Goal: Complete application form: Complete application form

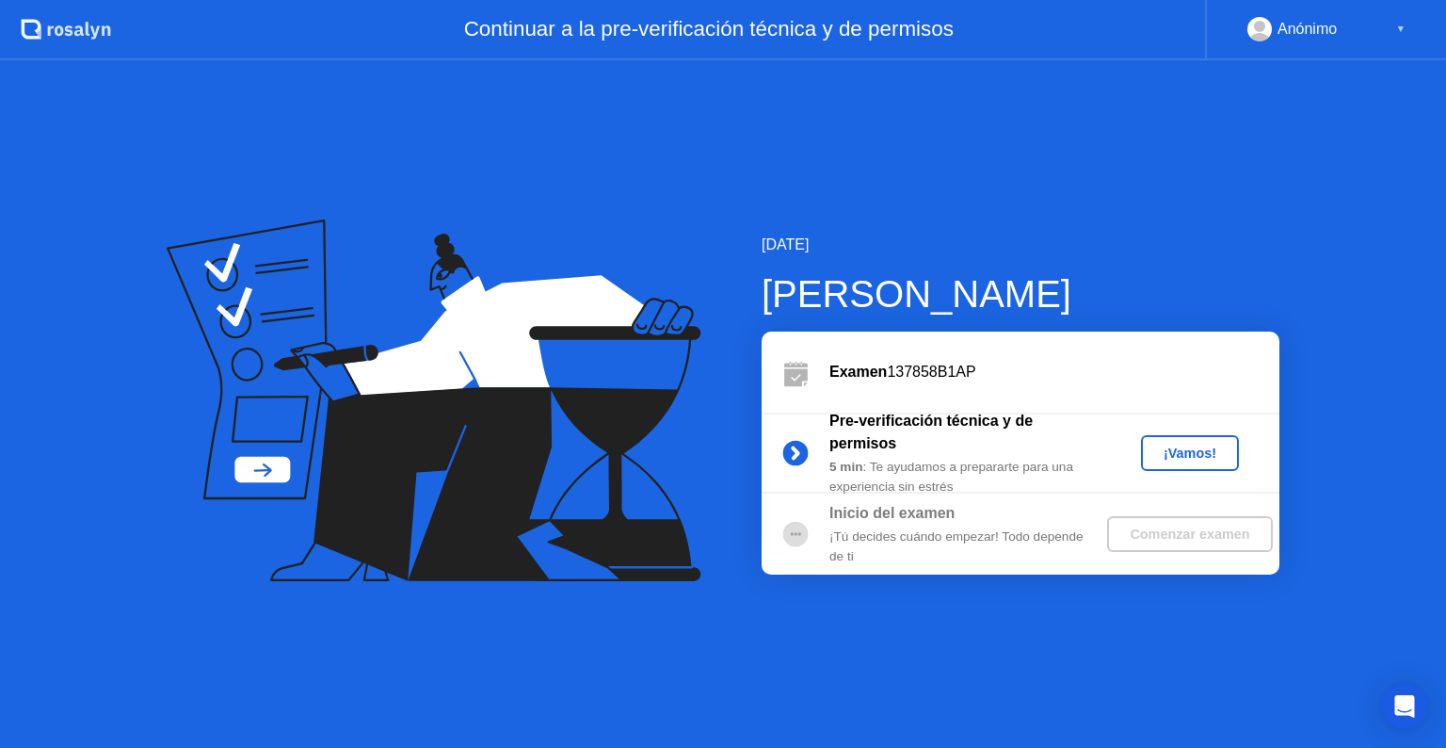
click at [1187, 451] on div "¡Vamos!" at bounding box center [1190, 452] width 83 height 15
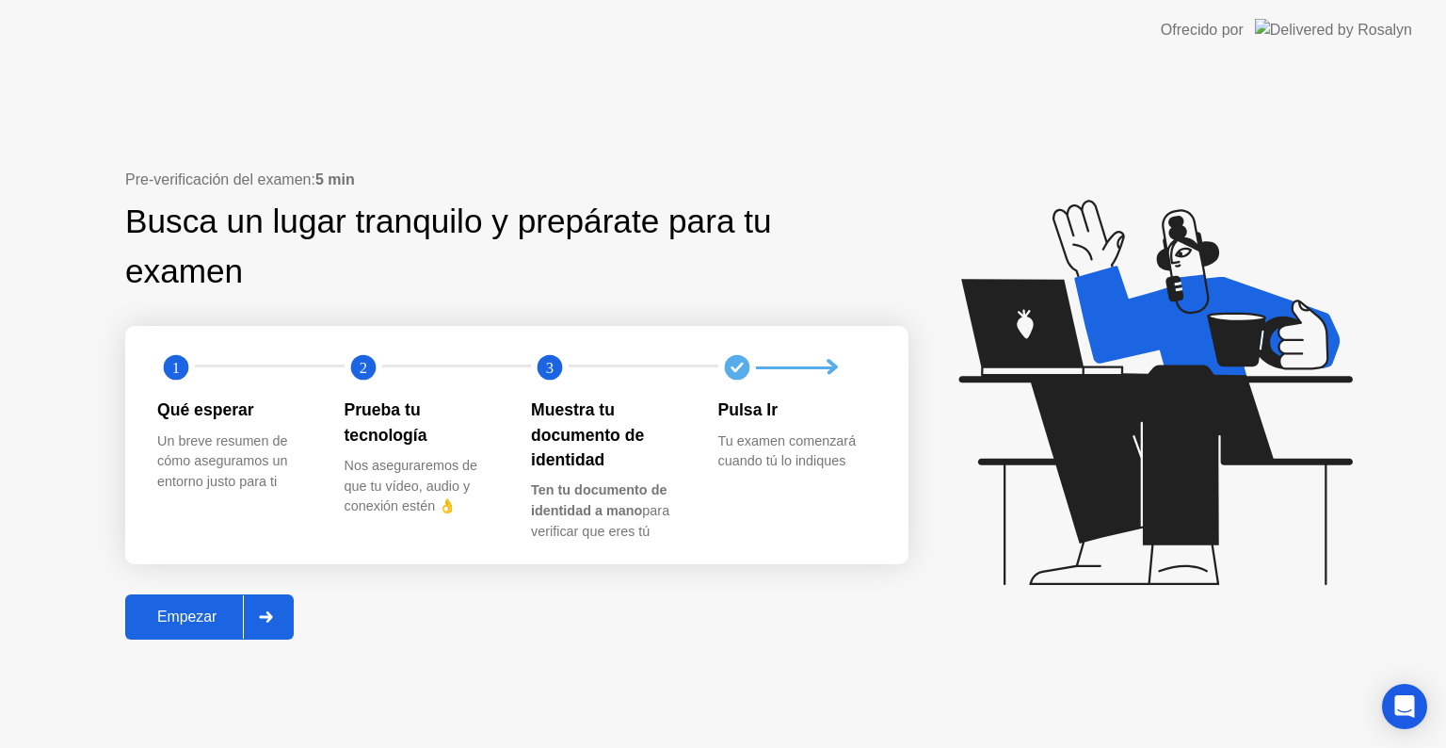
click at [200, 620] on div "Empezar" at bounding box center [187, 616] width 112 height 17
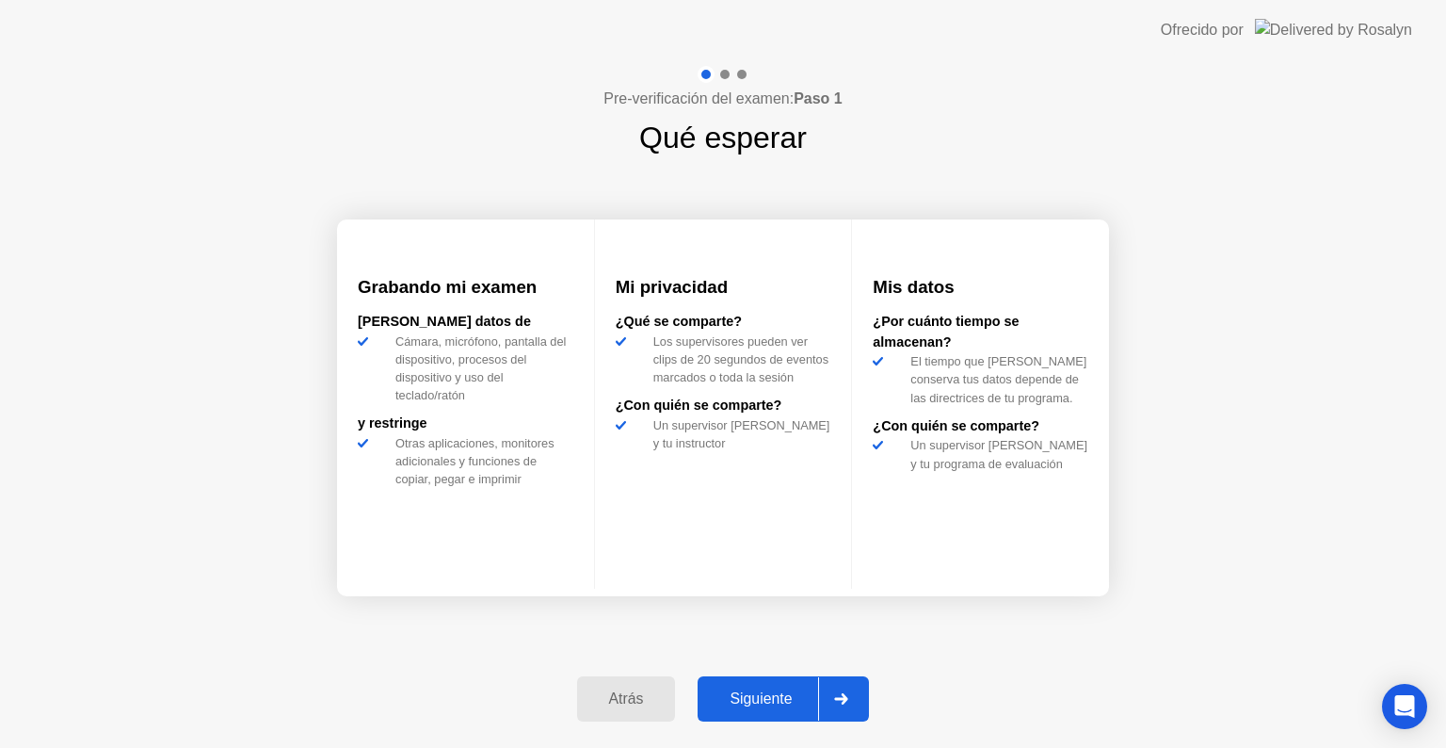
click at [769, 683] on button "Siguiente" at bounding box center [783, 698] width 171 height 45
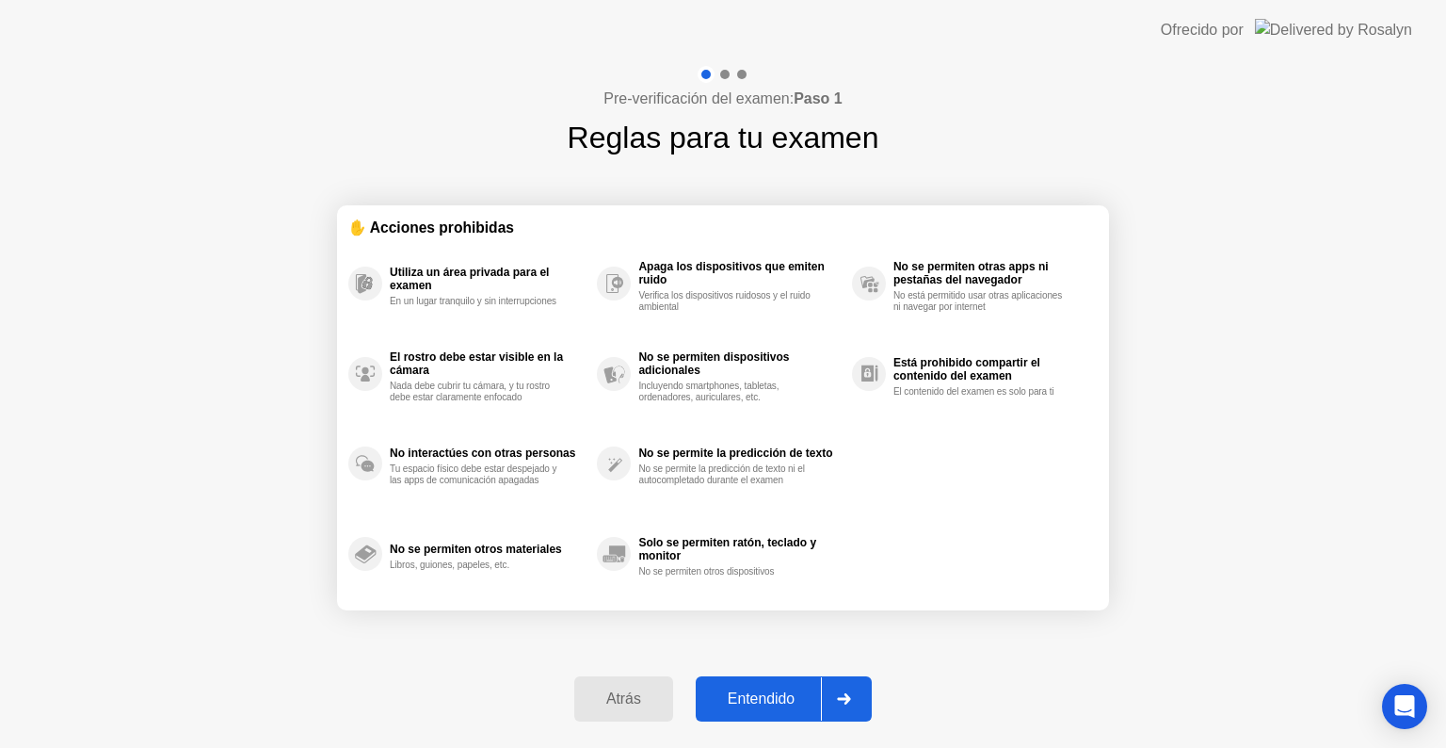
click at [663, 701] on div "Atrás" at bounding box center [624, 698] width 88 height 17
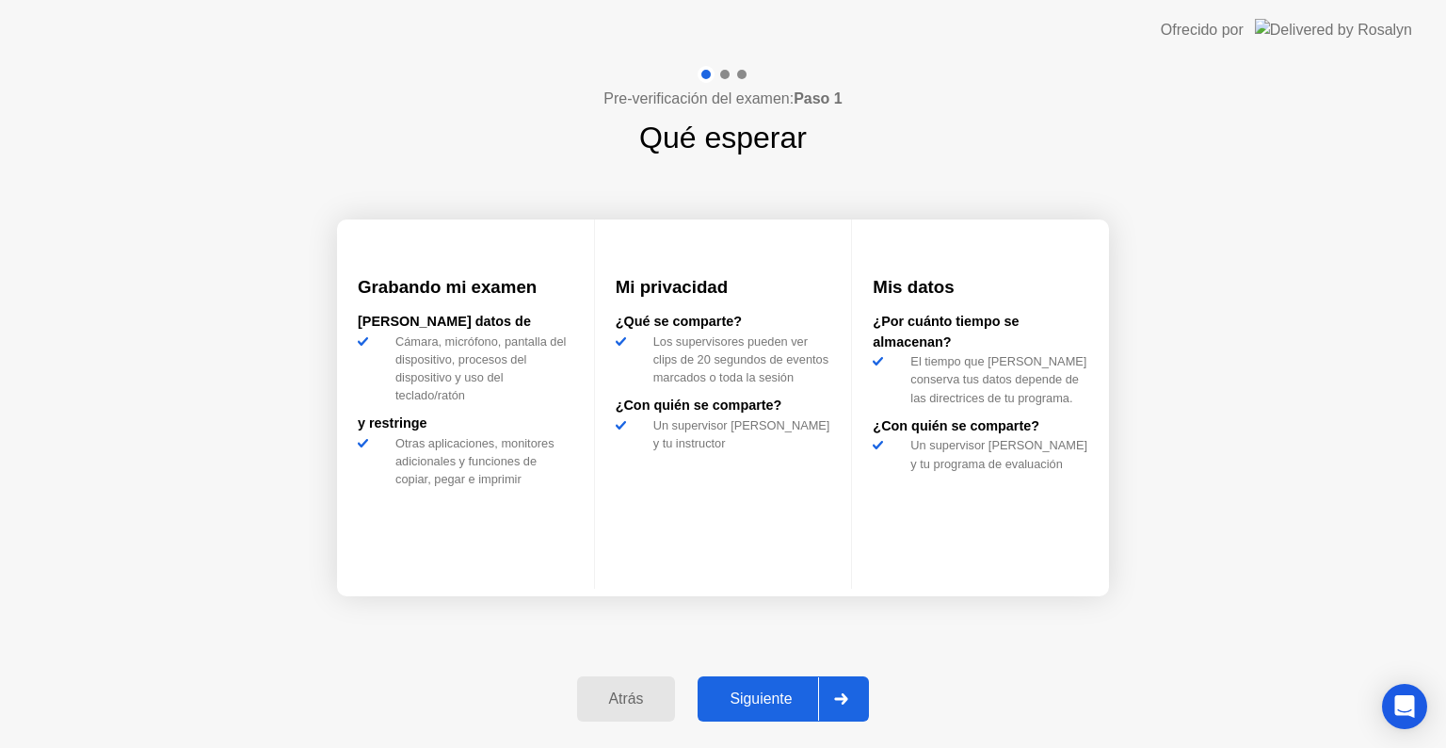
click at [663, 701] on div "Atrás" at bounding box center [627, 698] width 88 height 17
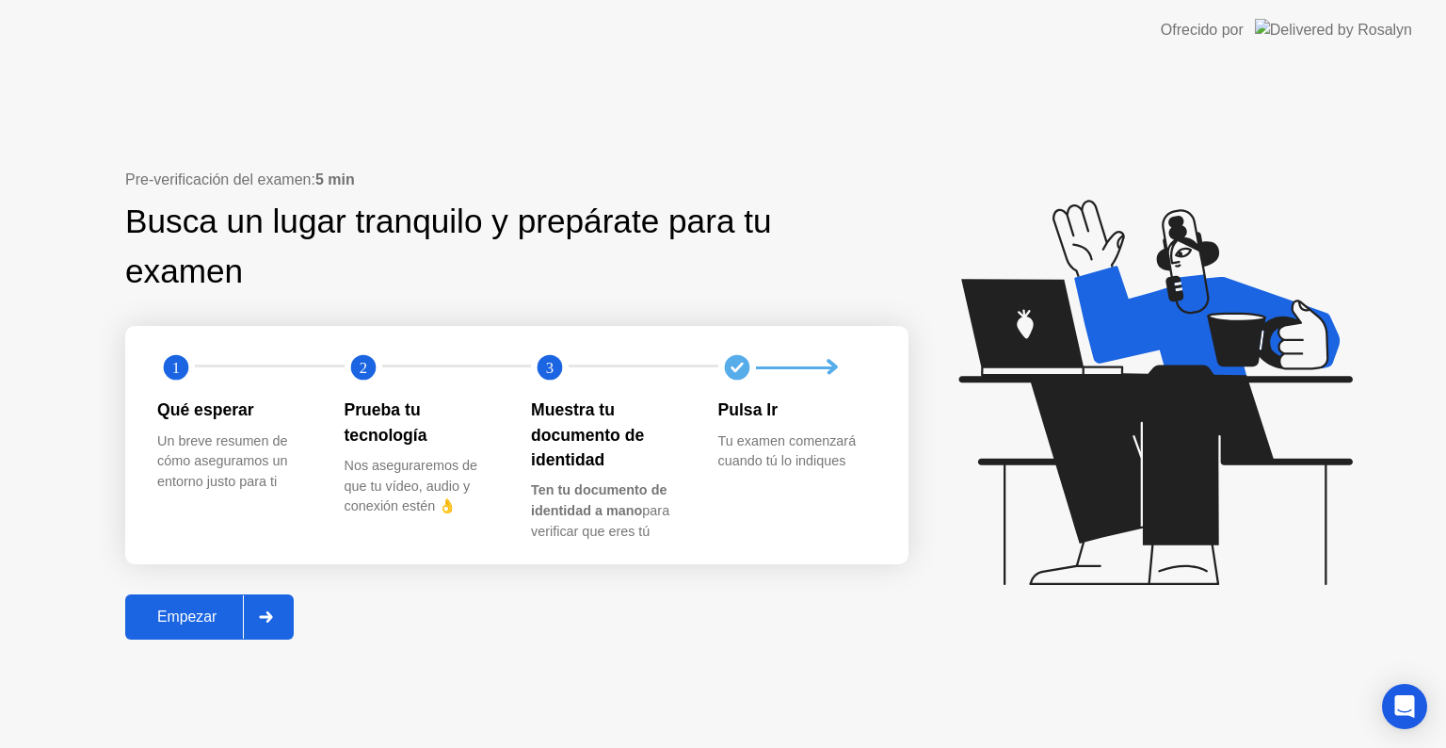
click at [187, 619] on div "Empezar" at bounding box center [187, 616] width 112 height 17
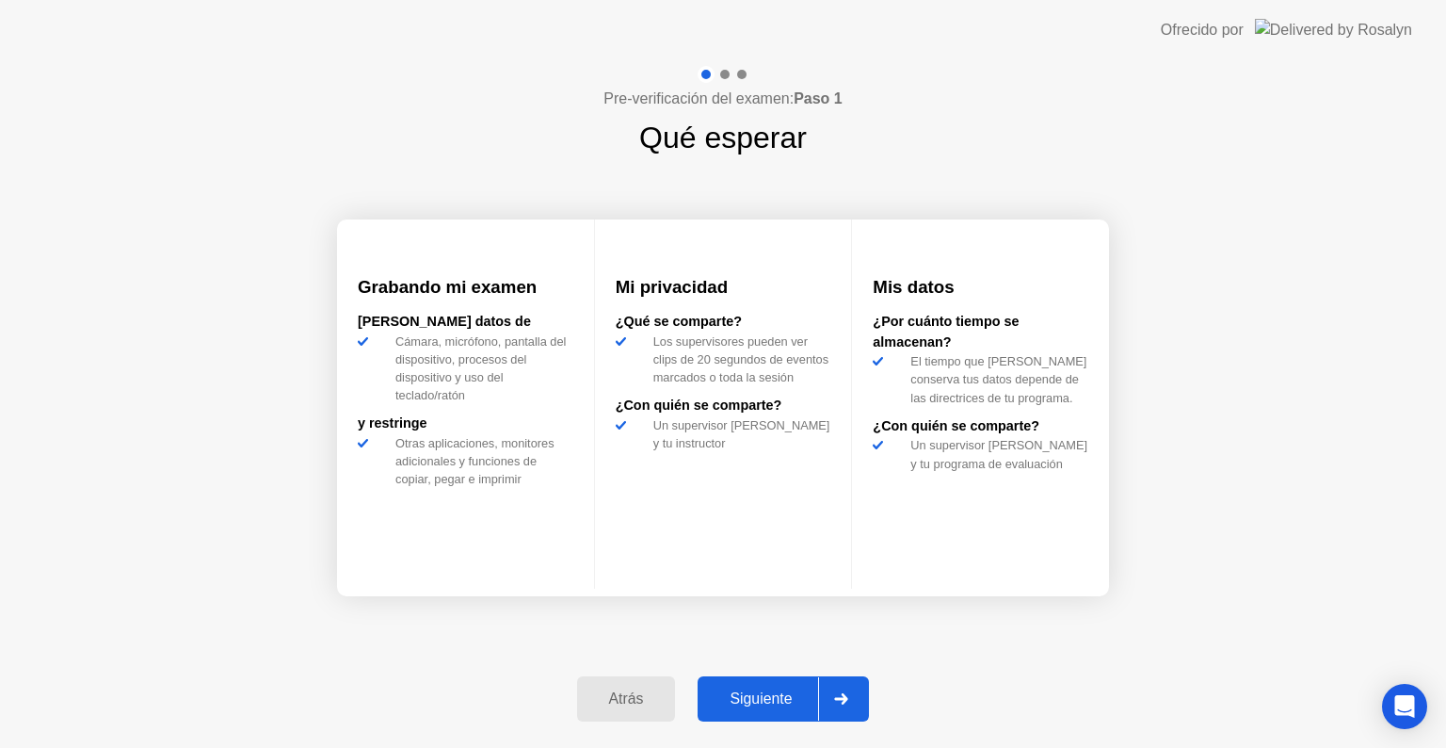
click at [768, 690] on div "Siguiente" at bounding box center [760, 698] width 115 height 17
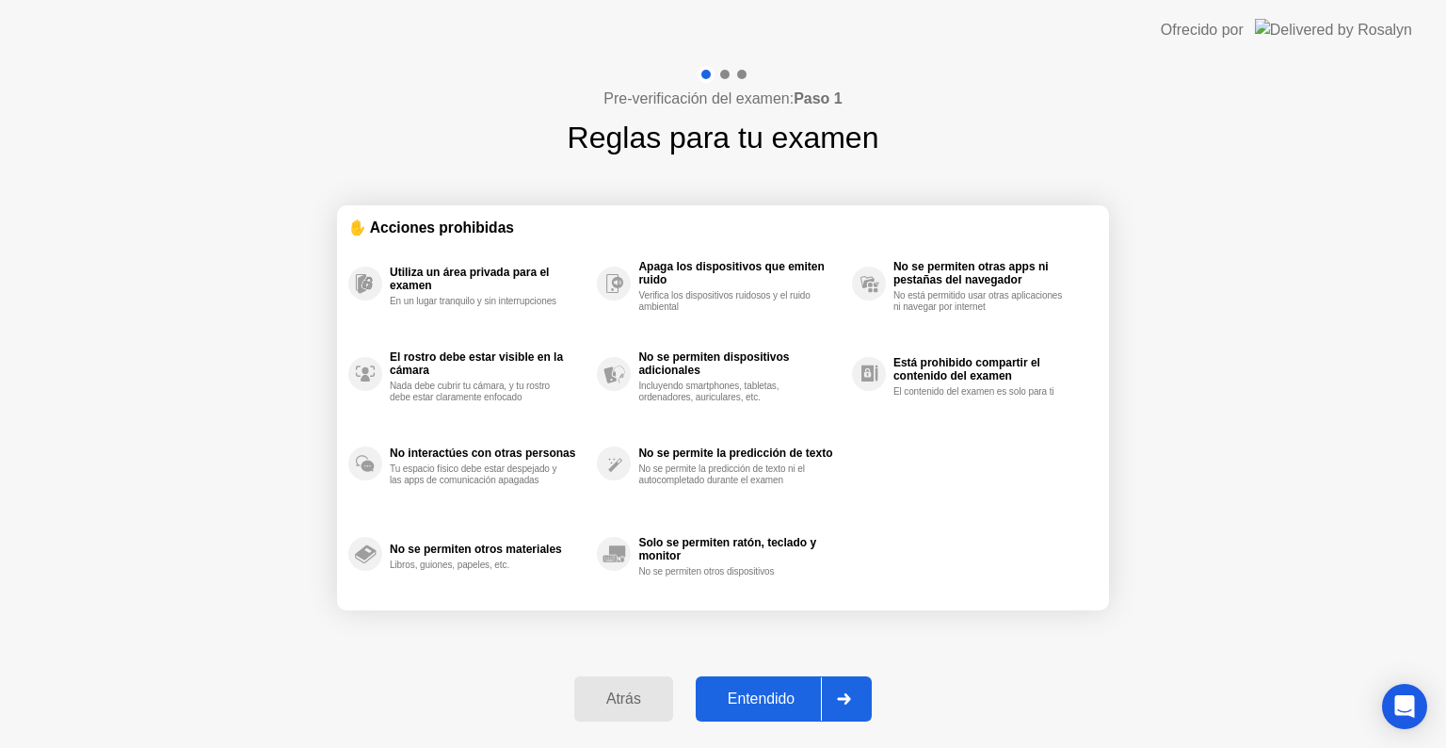
click at [768, 690] on div "Entendido" at bounding box center [761, 698] width 120 height 17
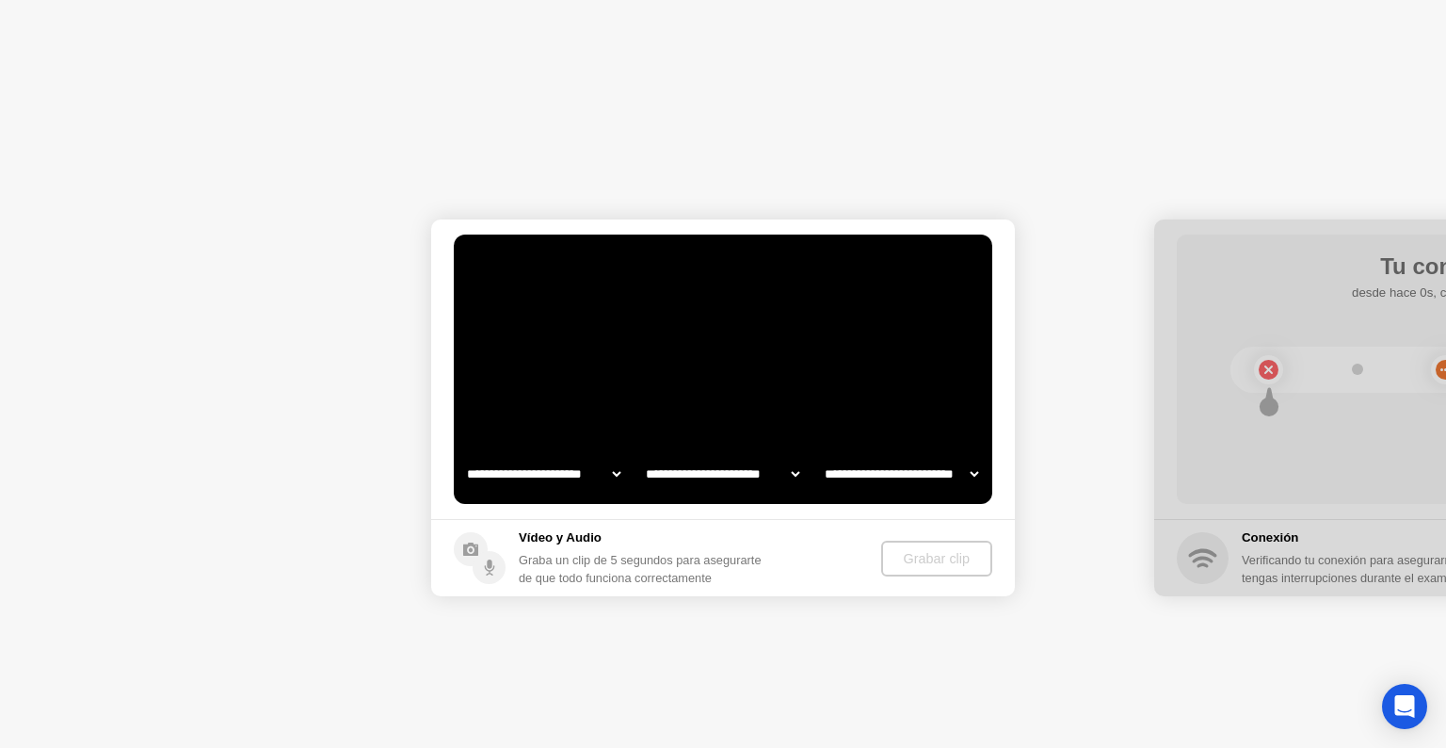
select select "**********"
select select "*******"
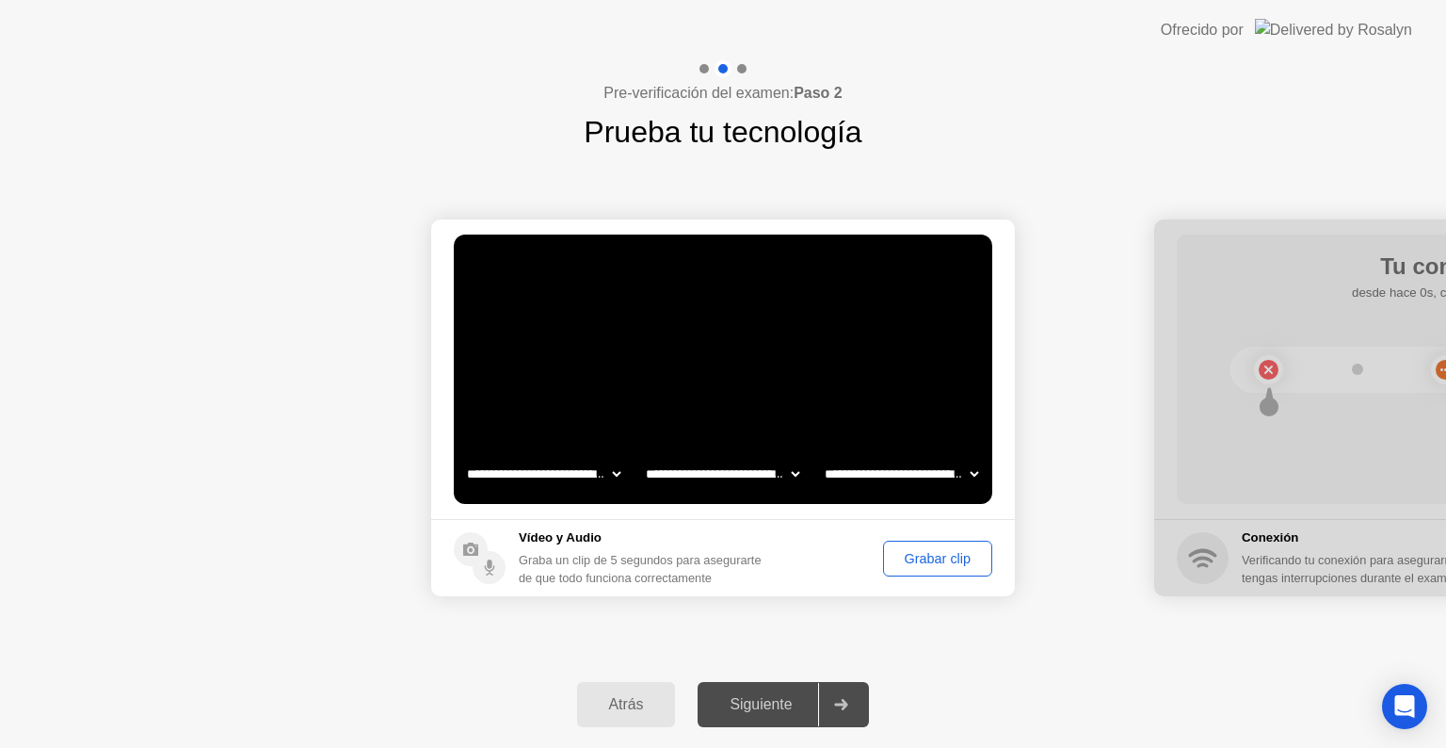
click at [945, 551] on div "Grabar clip" at bounding box center [938, 558] width 96 height 15
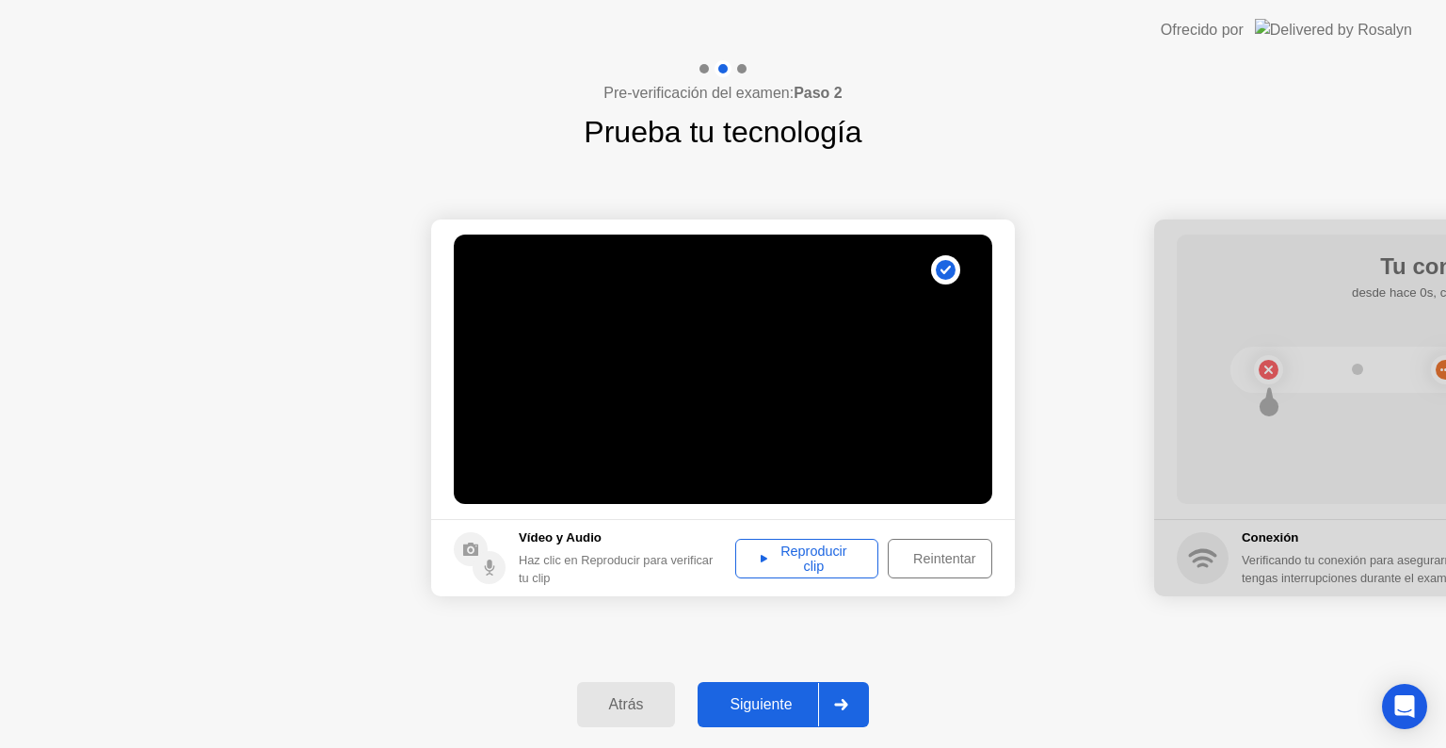
click at [851, 551] on div "Reproducir clip" at bounding box center [807, 558] width 130 height 30
click at [931, 554] on div "Reintentar" at bounding box center [945, 558] width 100 height 15
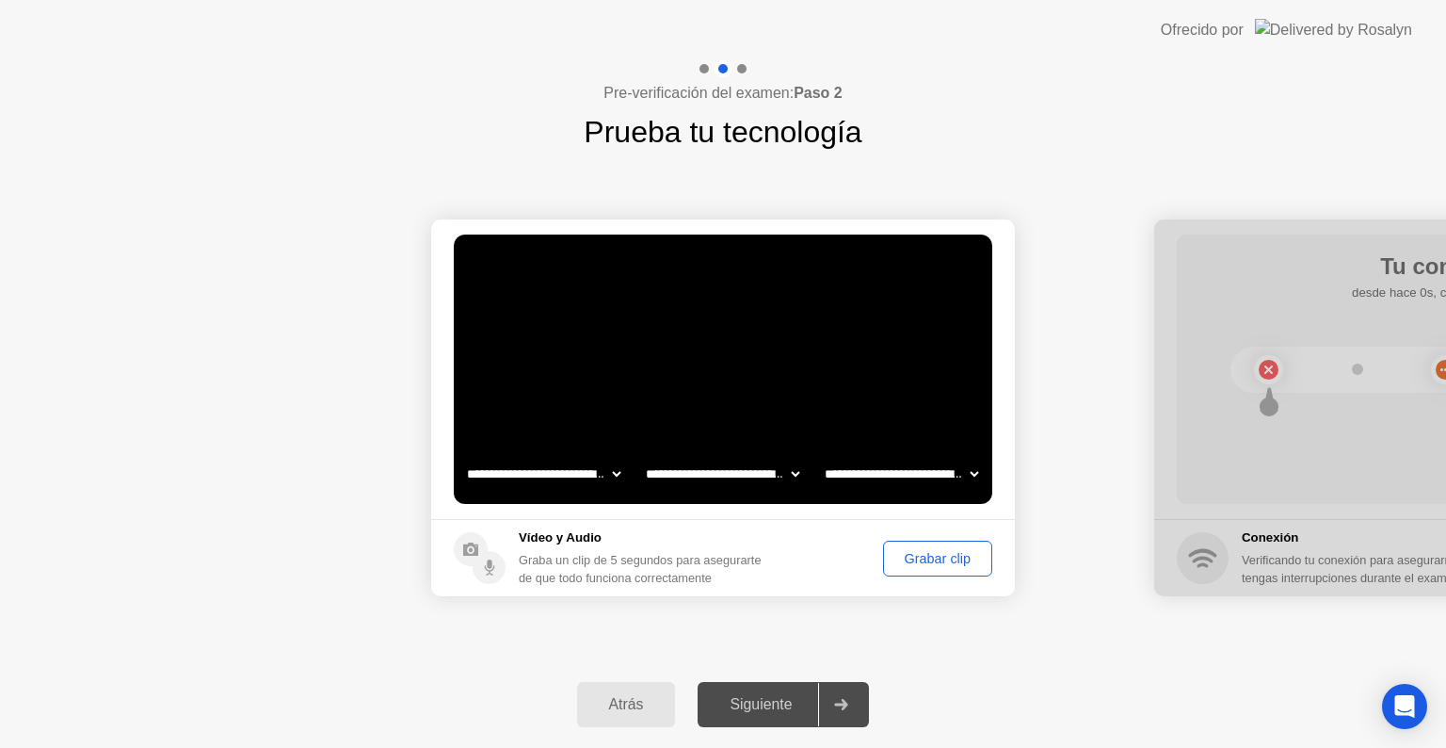
click at [919, 552] on div "Grabar clip" at bounding box center [938, 558] width 96 height 15
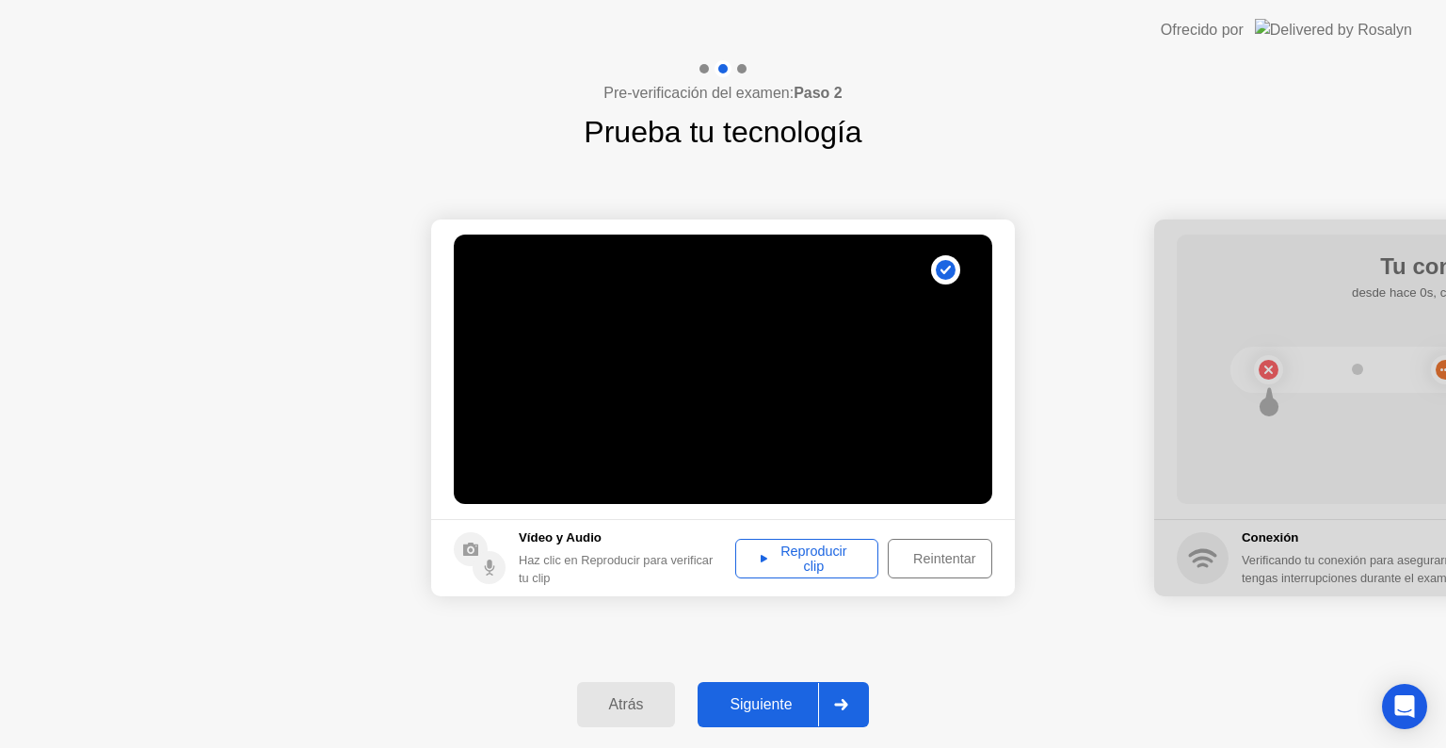
click at [825, 573] on div "Reproducir clip" at bounding box center [807, 558] width 130 height 30
click at [796, 682] on button "Siguiente" at bounding box center [783, 704] width 171 height 45
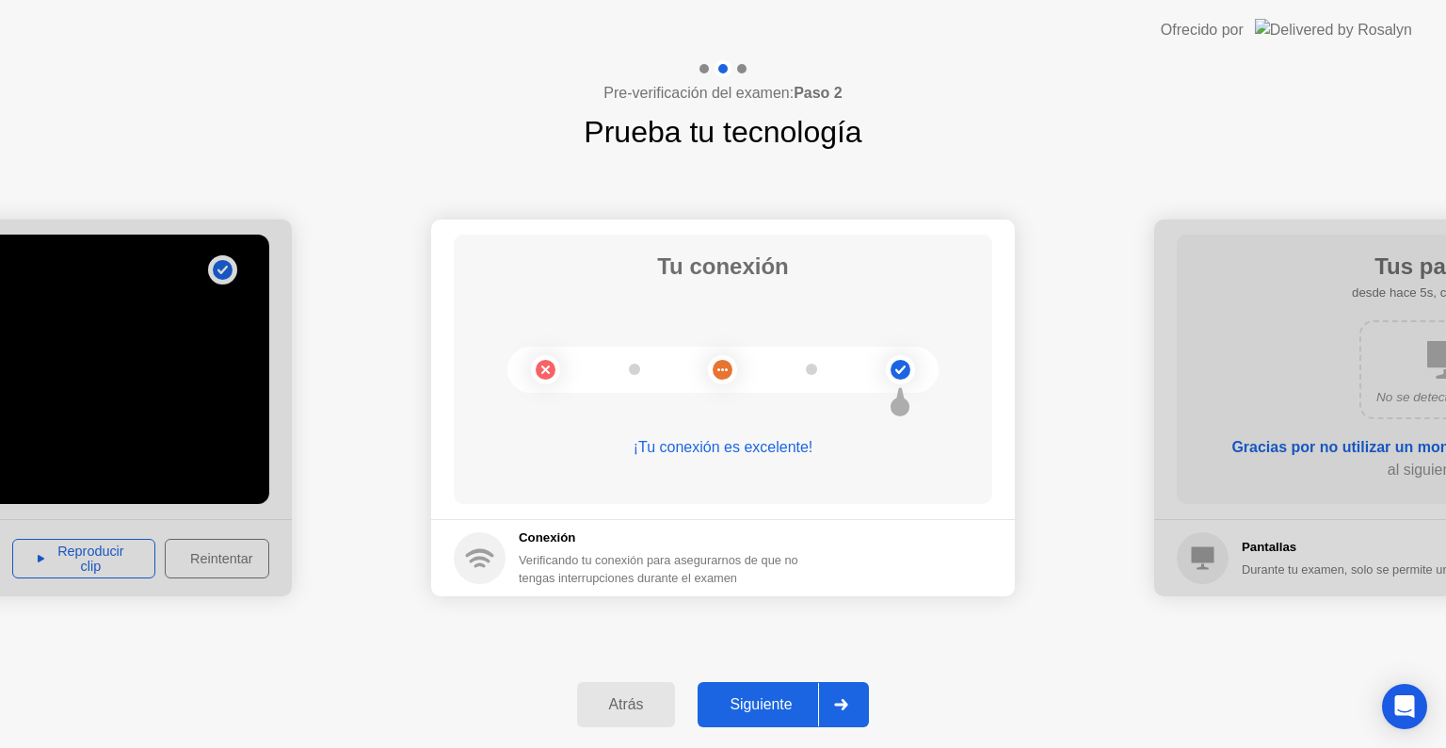
click at [716, 429] on div "Tu conexión ¡Tu conexión es excelente!" at bounding box center [723, 368] width 539 height 269
click at [722, 440] on div "¡Tu conexión es excelente!" at bounding box center [723, 447] width 539 height 23
click at [220, 404] on div at bounding box center [0, 407] width 584 height 377
click at [659, 698] on div "Atrás" at bounding box center [627, 704] width 88 height 17
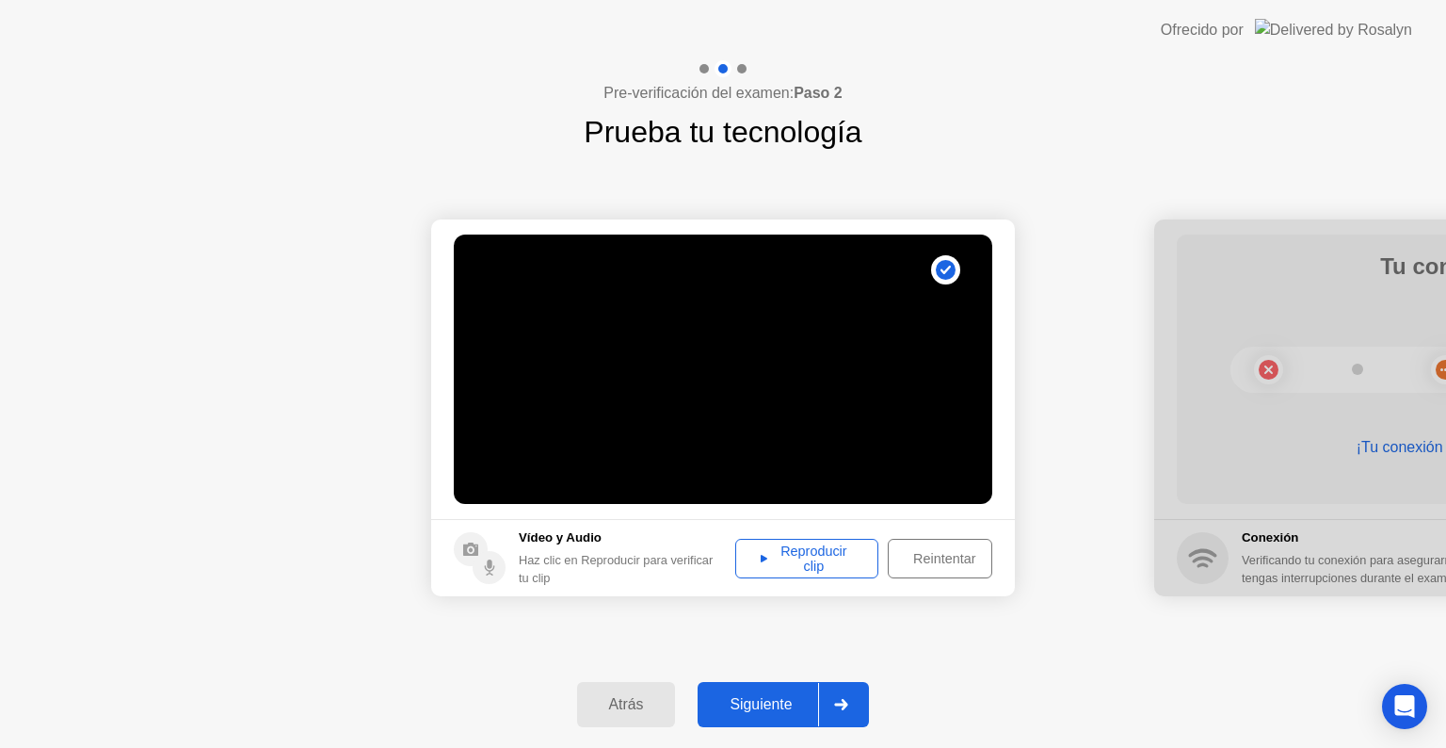
click at [759, 701] on div "Siguiente" at bounding box center [760, 704] width 115 height 17
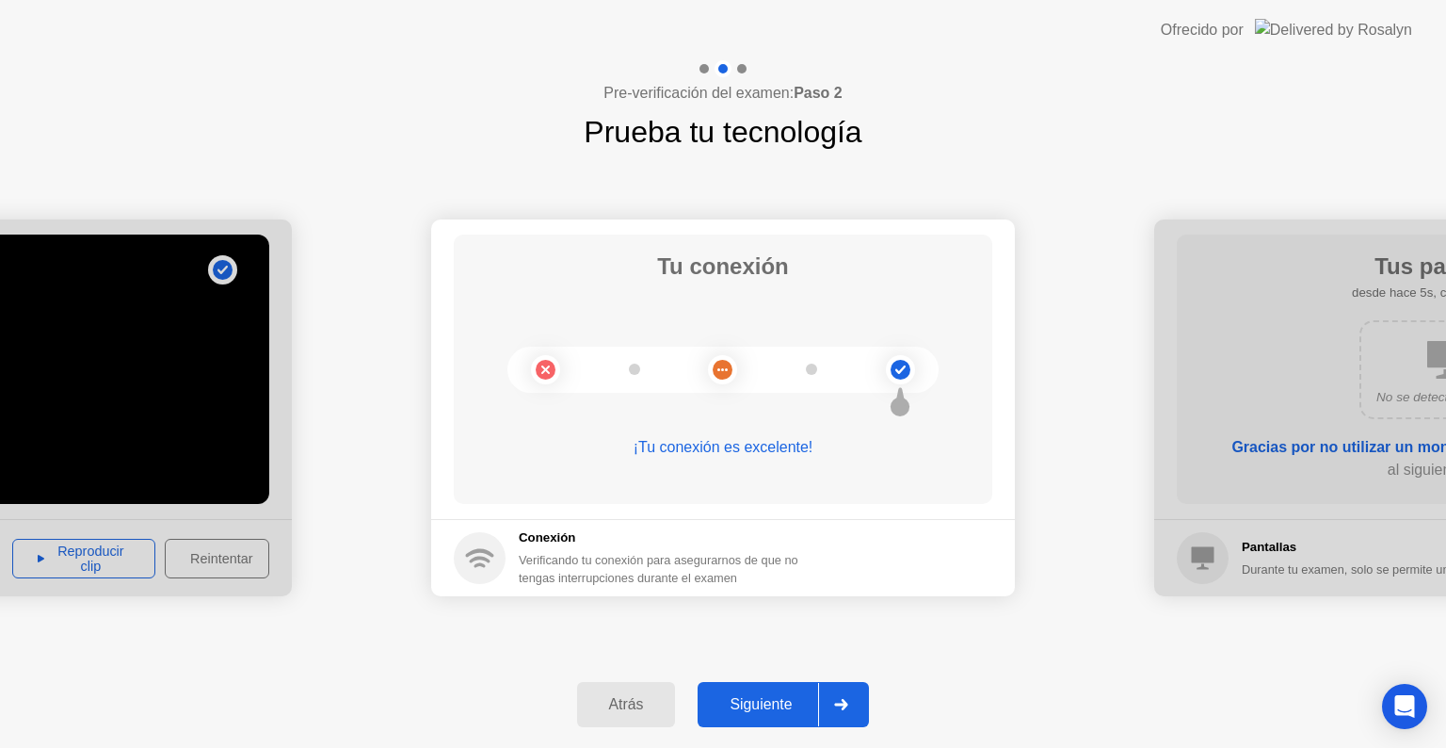
click at [759, 701] on div "Siguiente" at bounding box center [760, 704] width 115 height 17
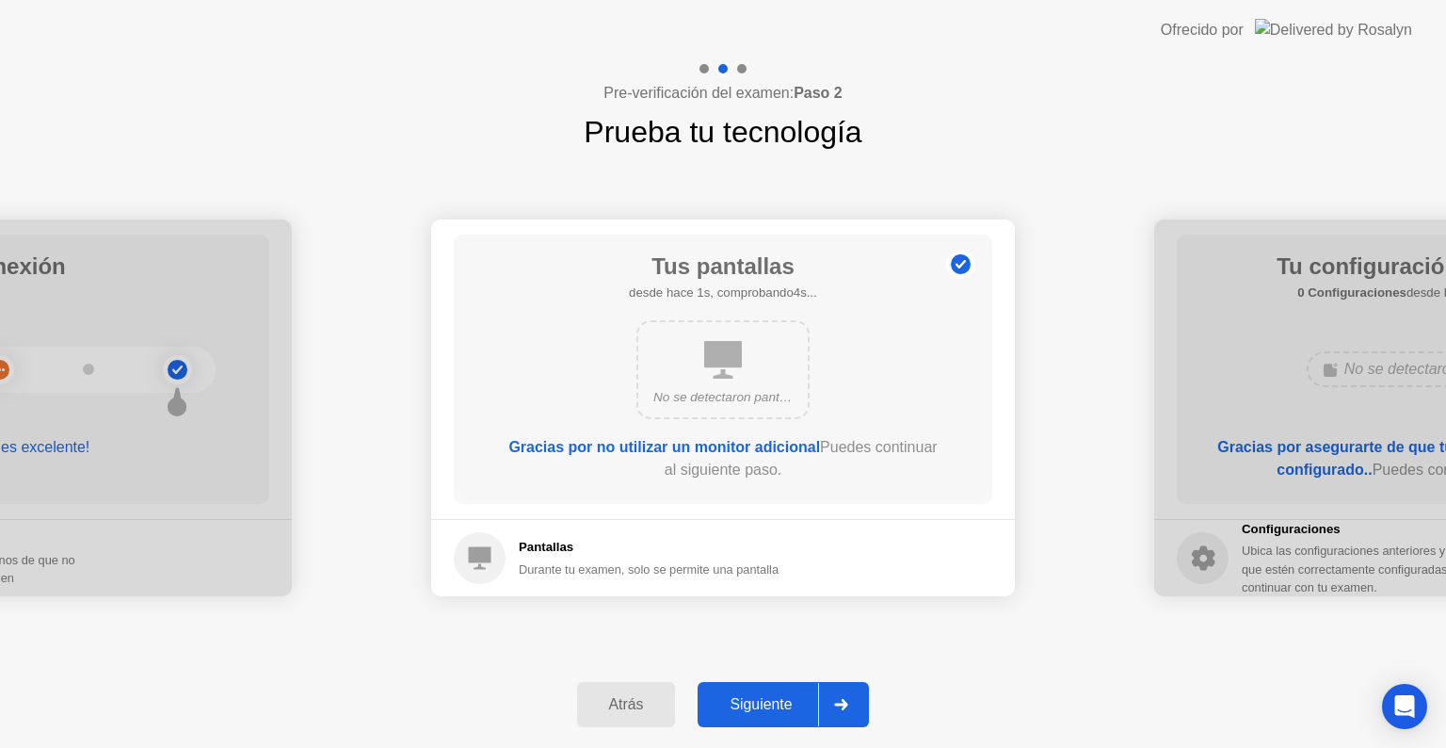
click at [759, 701] on div "Siguiente" at bounding box center [760, 704] width 115 height 17
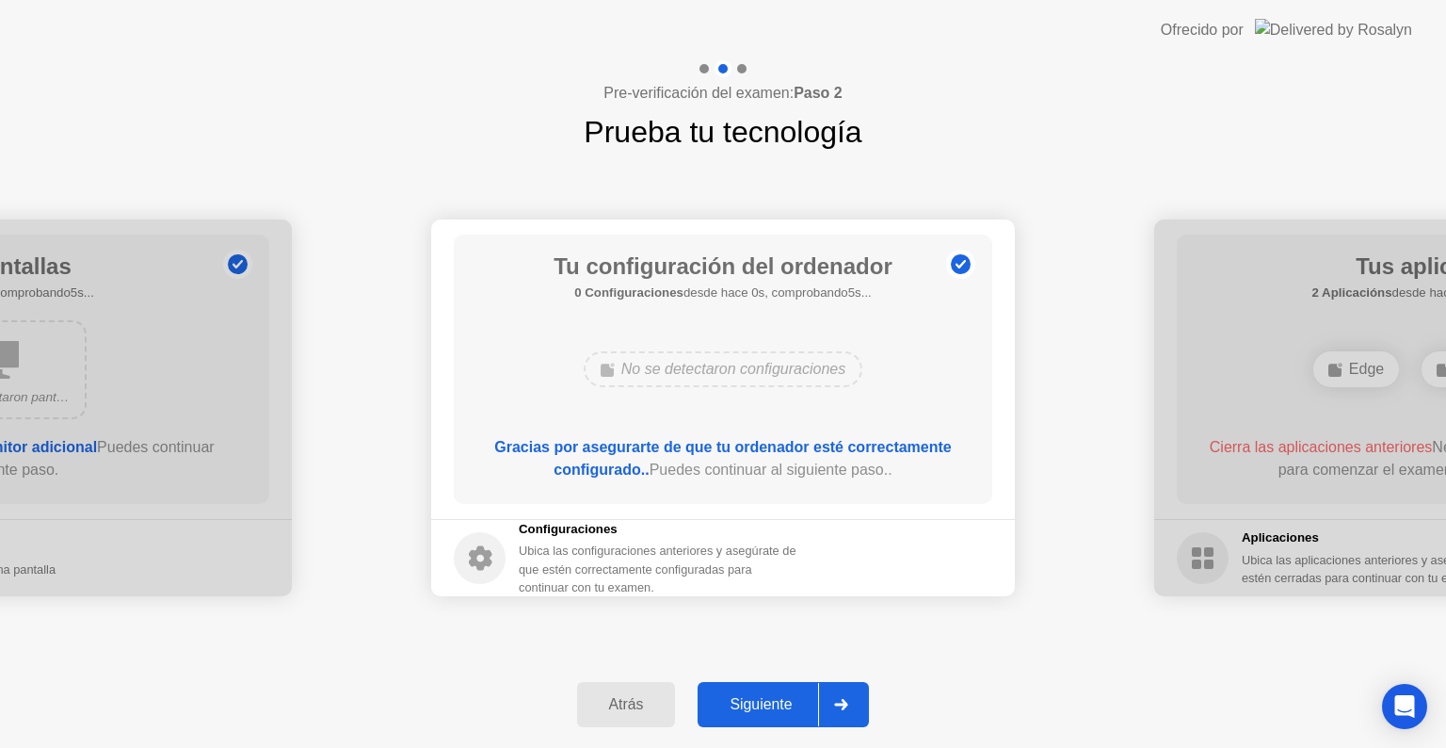
click at [759, 701] on div "Siguiente" at bounding box center [760, 704] width 115 height 17
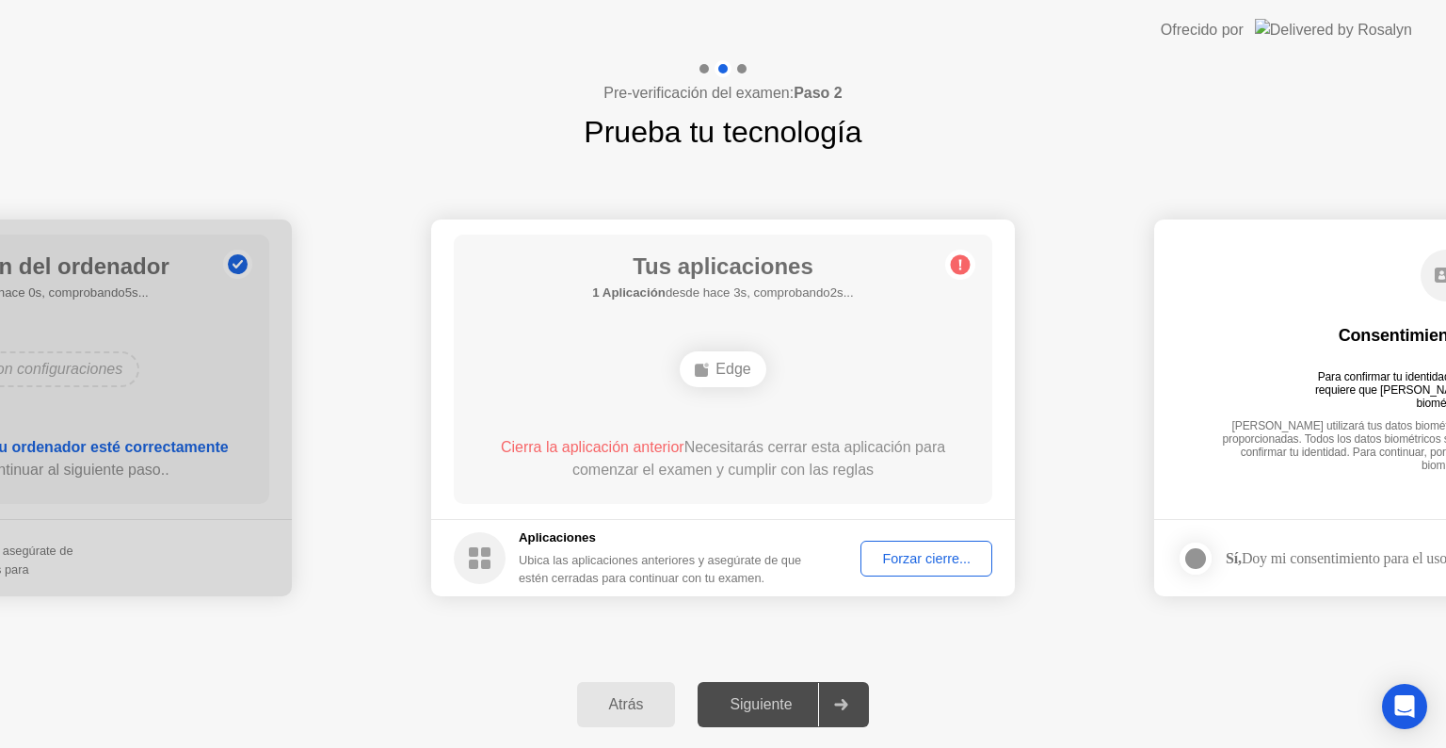
click at [903, 558] on div "Forzar cierre..." at bounding box center [926, 558] width 119 height 15
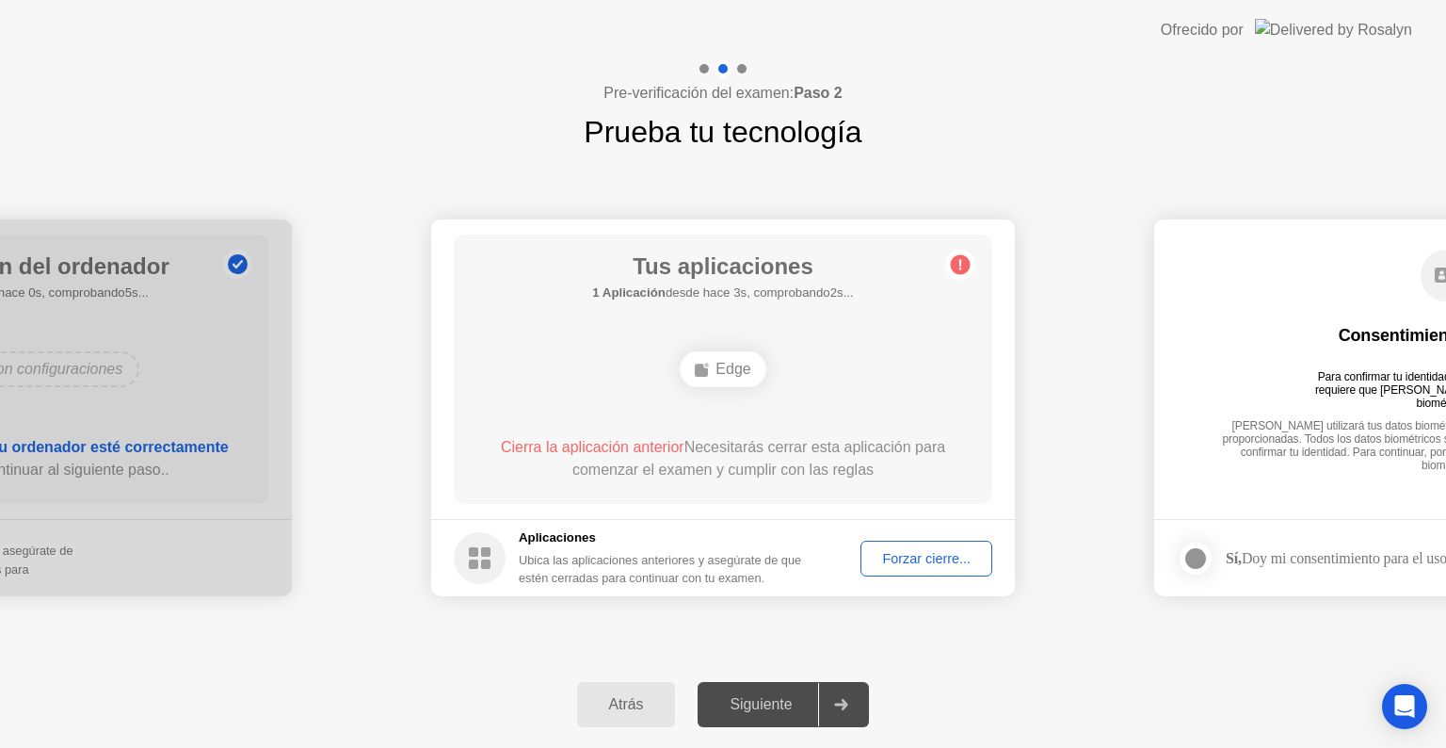
click at [891, 551] on div "Forzar cierre..." at bounding box center [926, 558] width 119 height 15
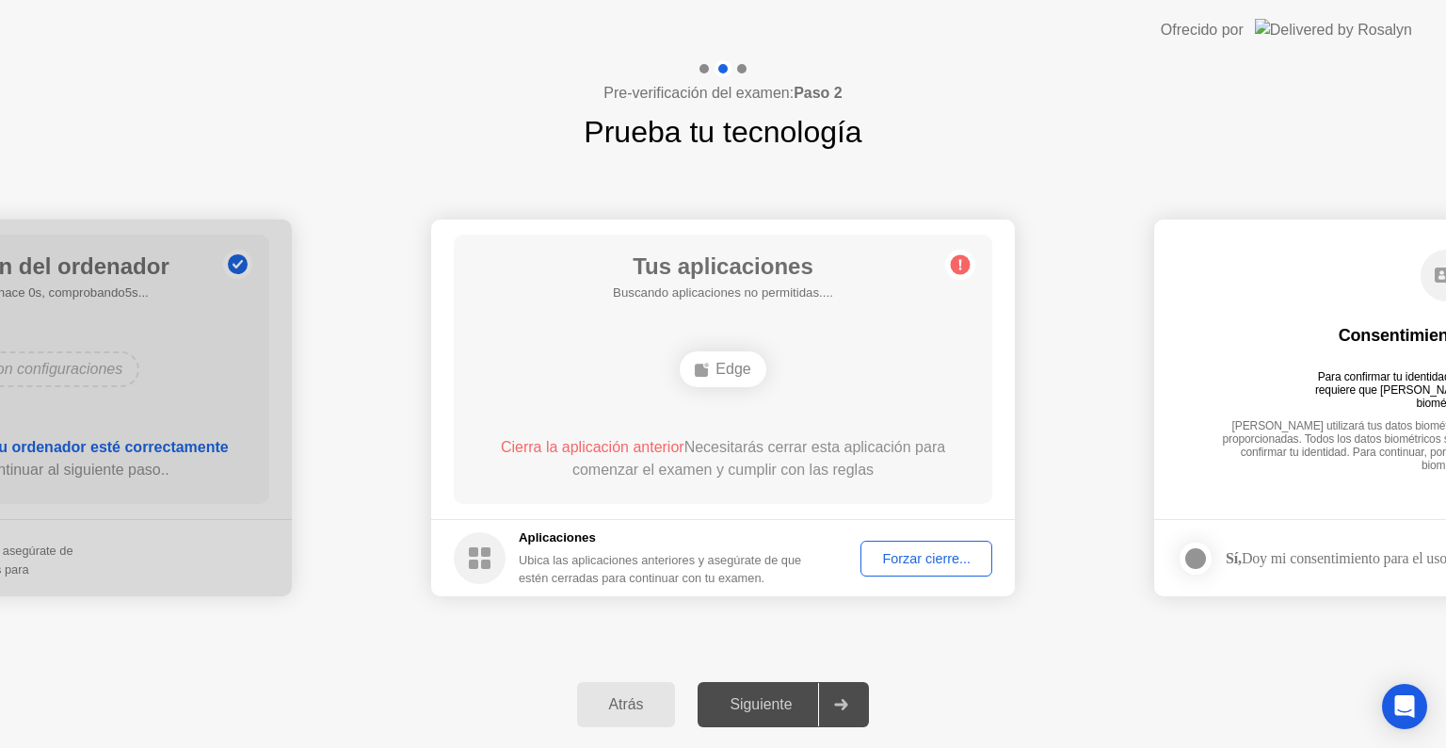
click at [659, 689] on button "Atrás" at bounding box center [626, 704] width 99 height 45
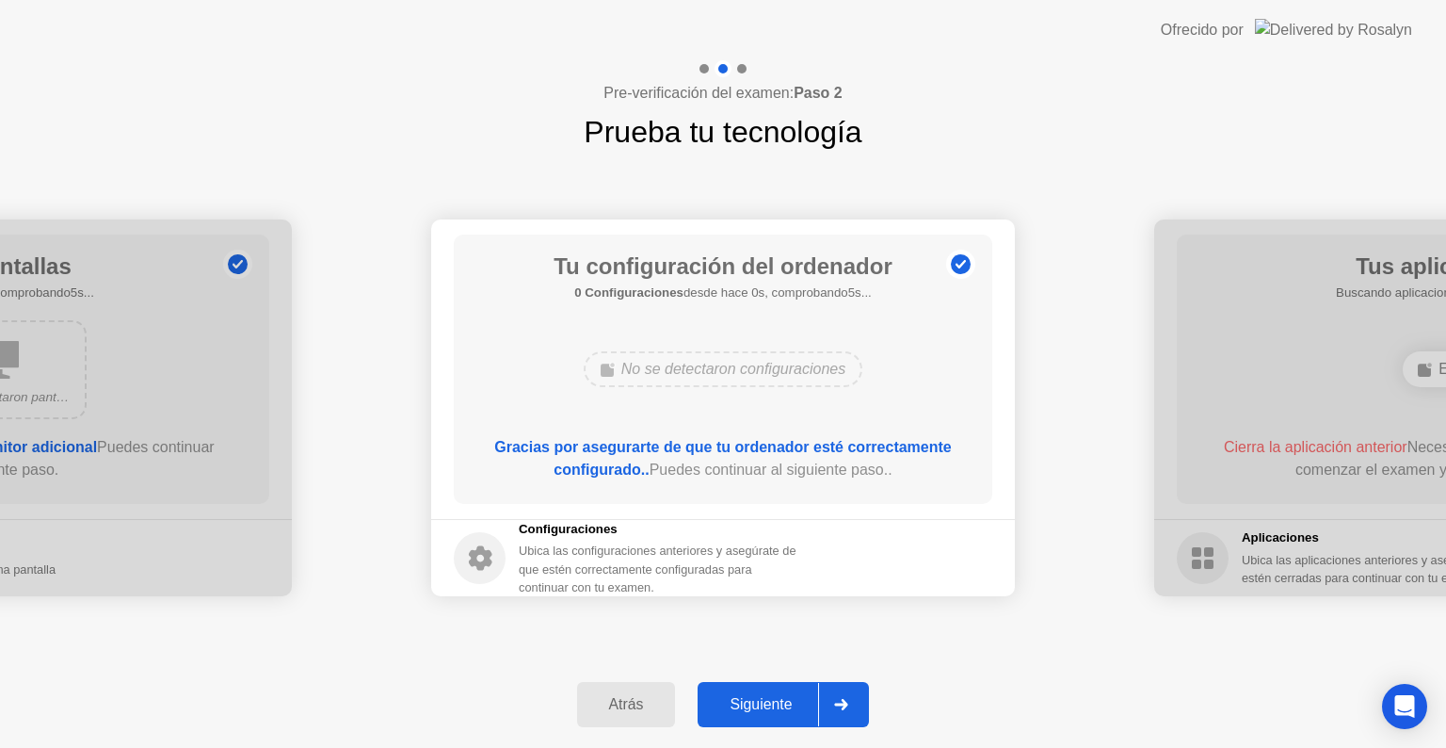
click at [743, 691] on button "Siguiente" at bounding box center [783, 704] width 171 height 45
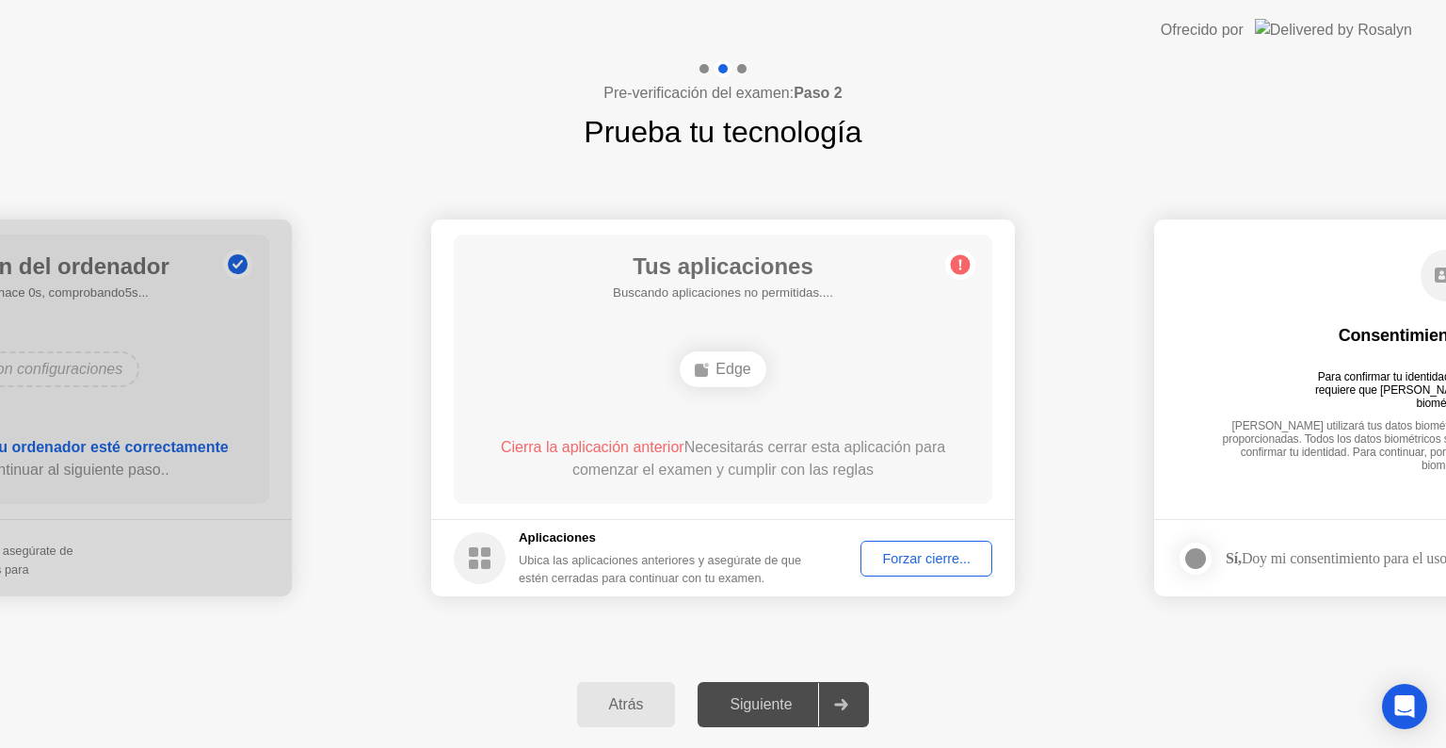
click at [927, 556] on div "Forzar cierre..." at bounding box center [926, 558] width 119 height 15
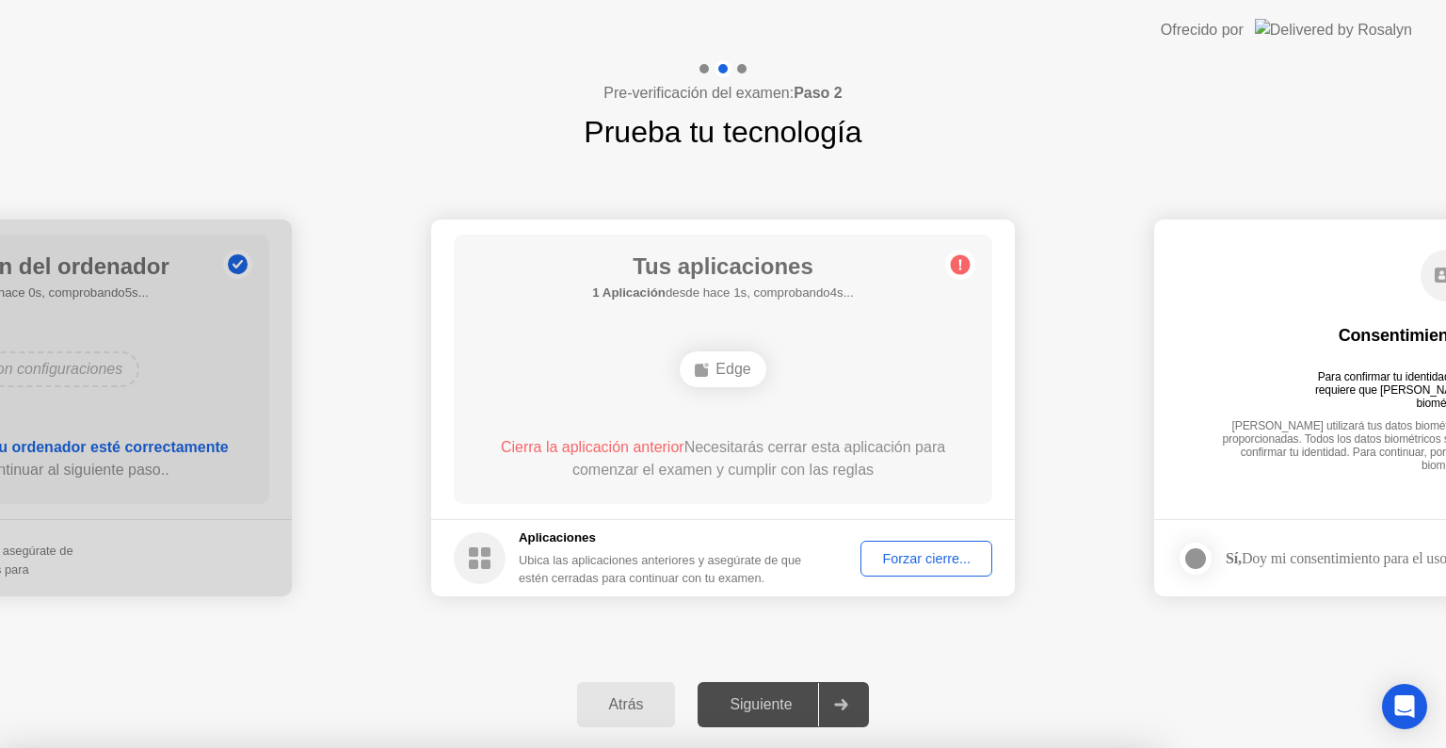
click at [802, 747] on div at bounding box center [723, 748] width 1446 height 0
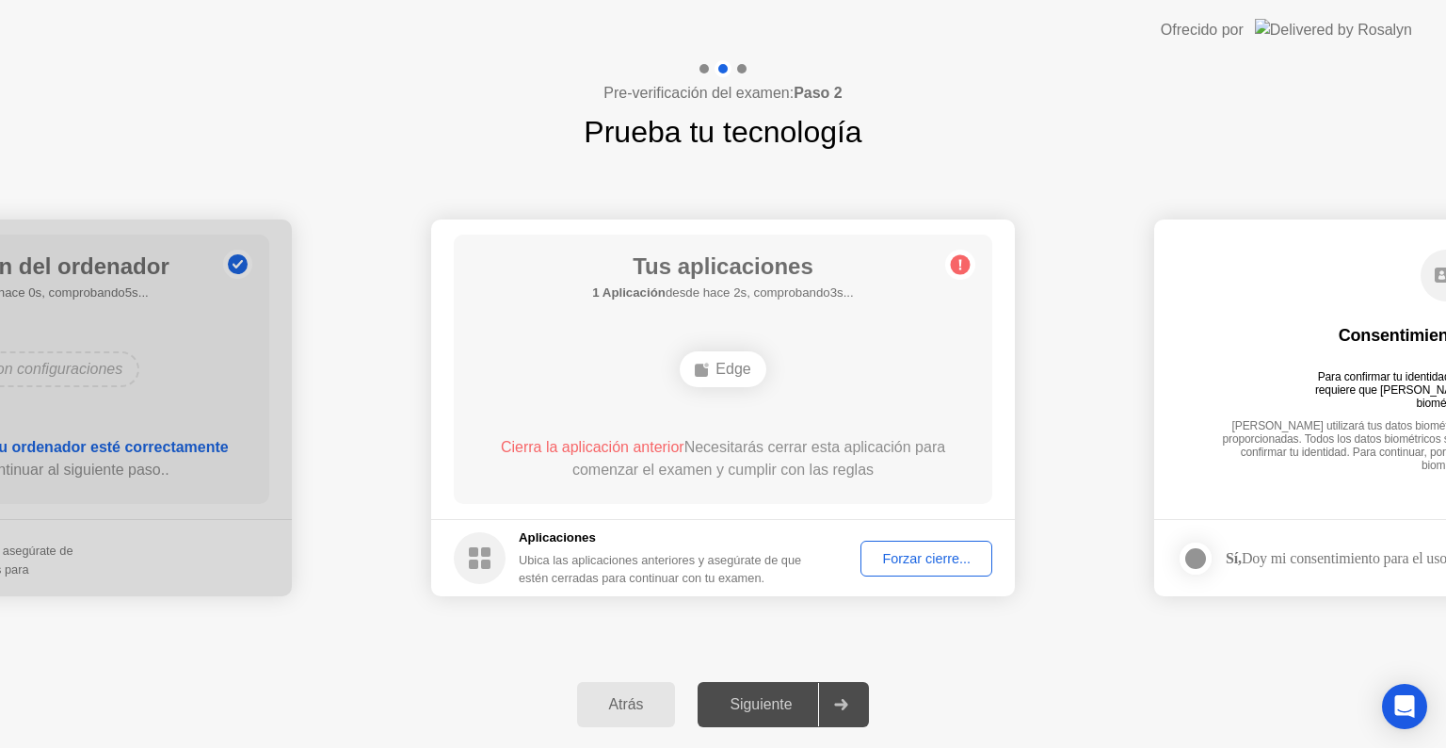
click at [929, 555] on div "Forzar cierre..." at bounding box center [926, 558] width 119 height 15
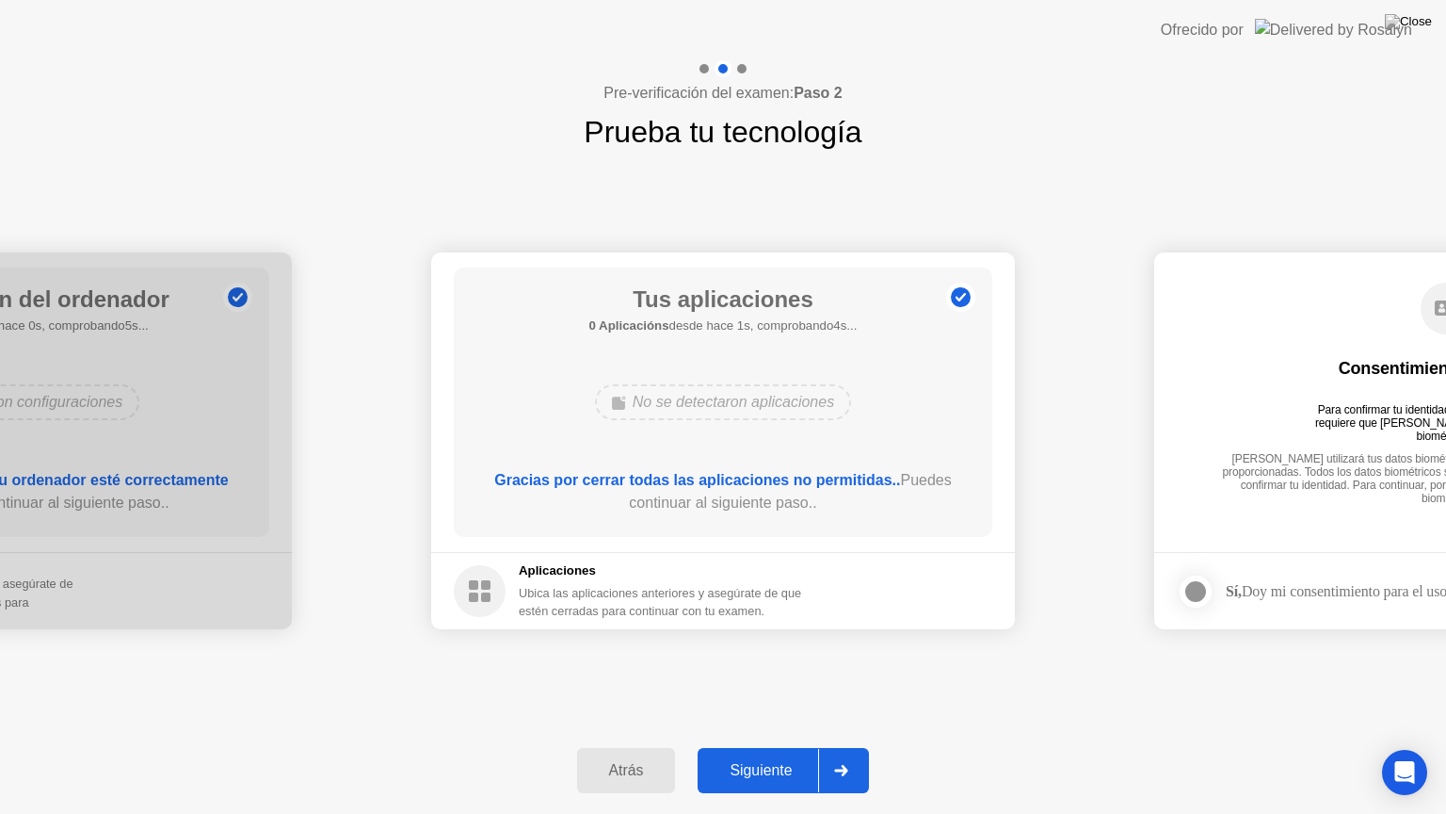
click at [814, 747] on div "Siguiente" at bounding box center [760, 770] width 115 height 17
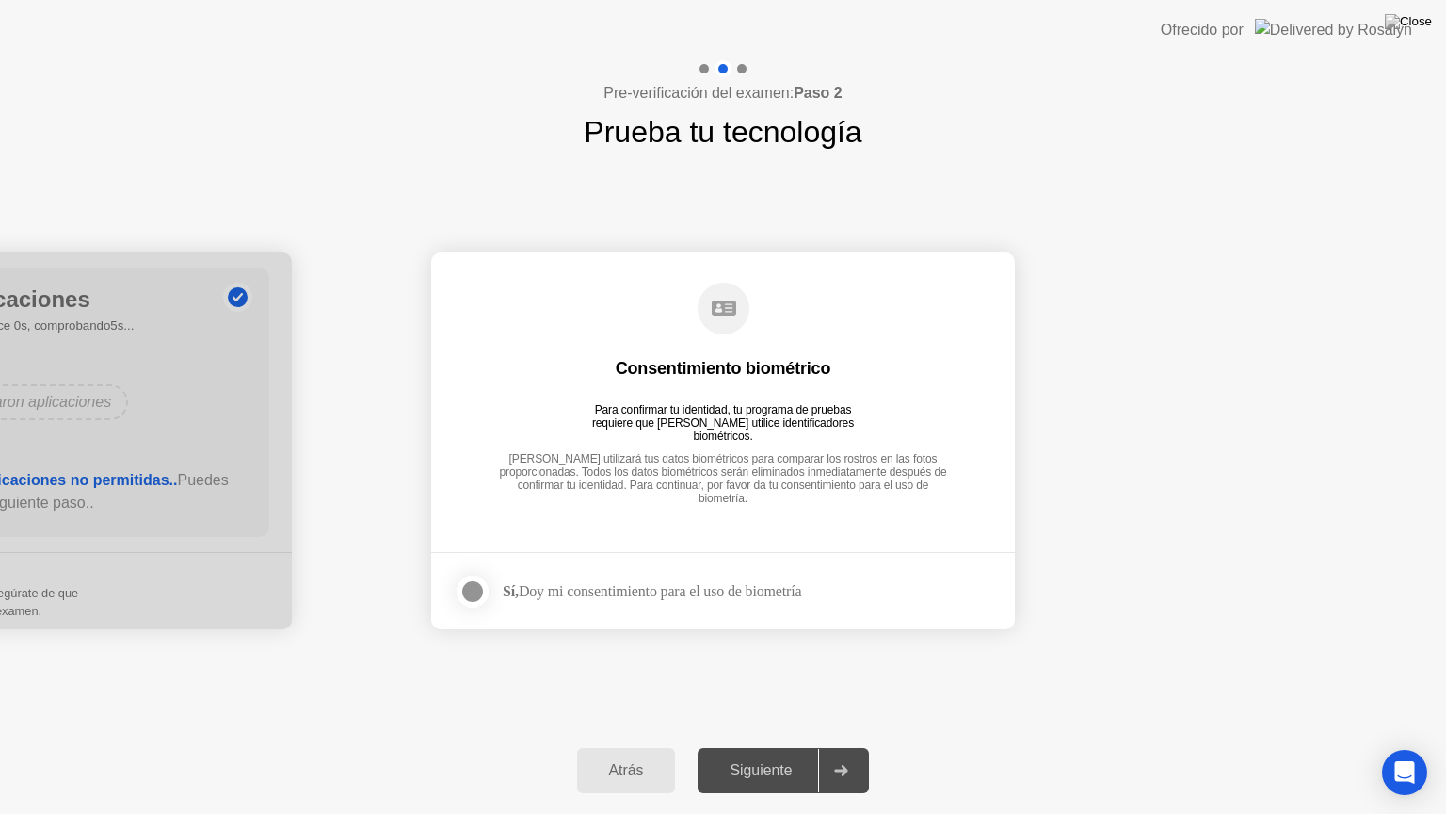
click at [482, 589] on div at bounding box center [472, 591] width 23 height 23
click at [799, 747] on button "Siguiente" at bounding box center [783, 770] width 171 height 45
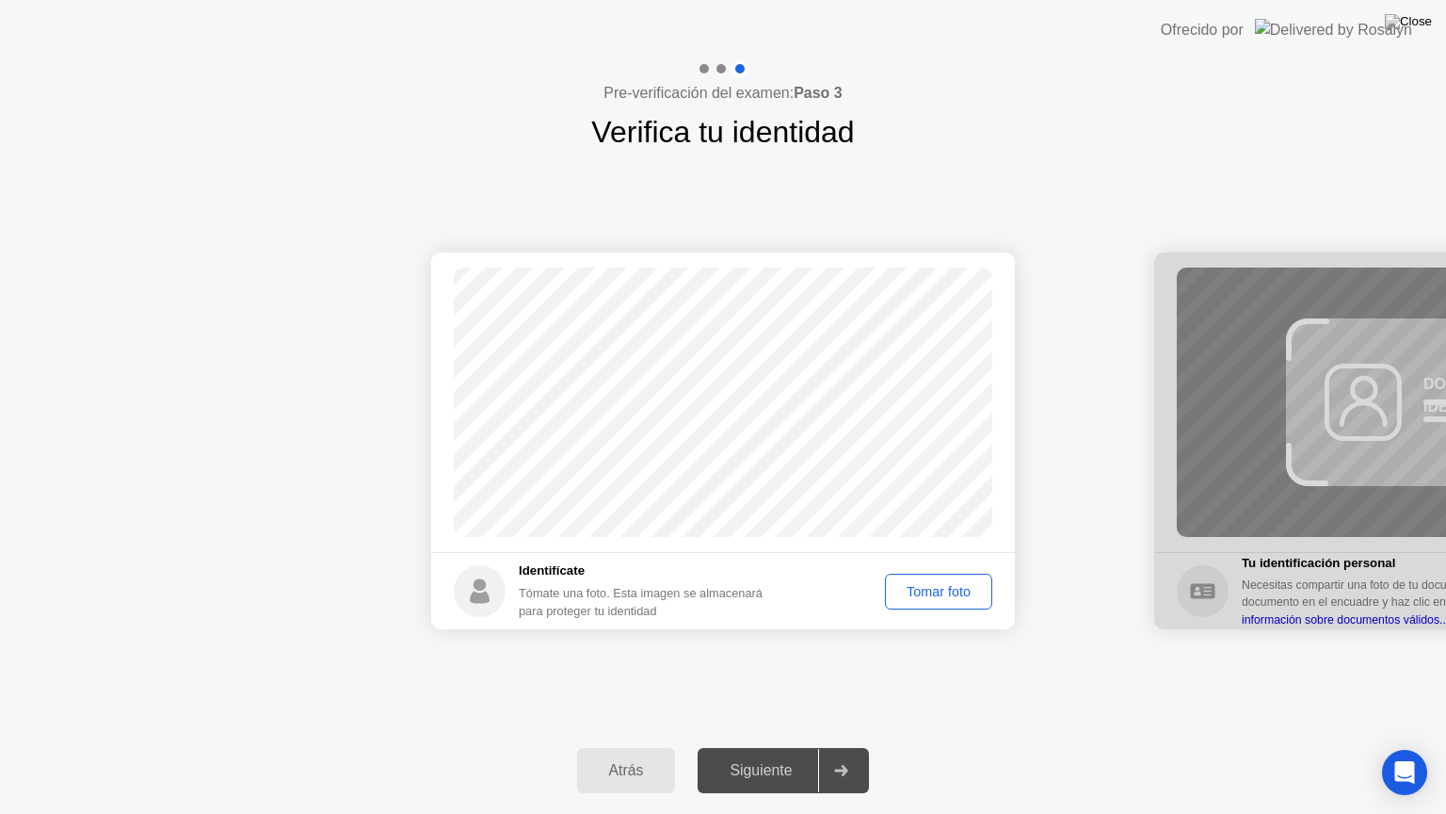
click at [892, 591] on div "Tomar foto" at bounding box center [939, 591] width 94 height 15
click at [798, 747] on button "Siguiente" at bounding box center [783, 770] width 171 height 45
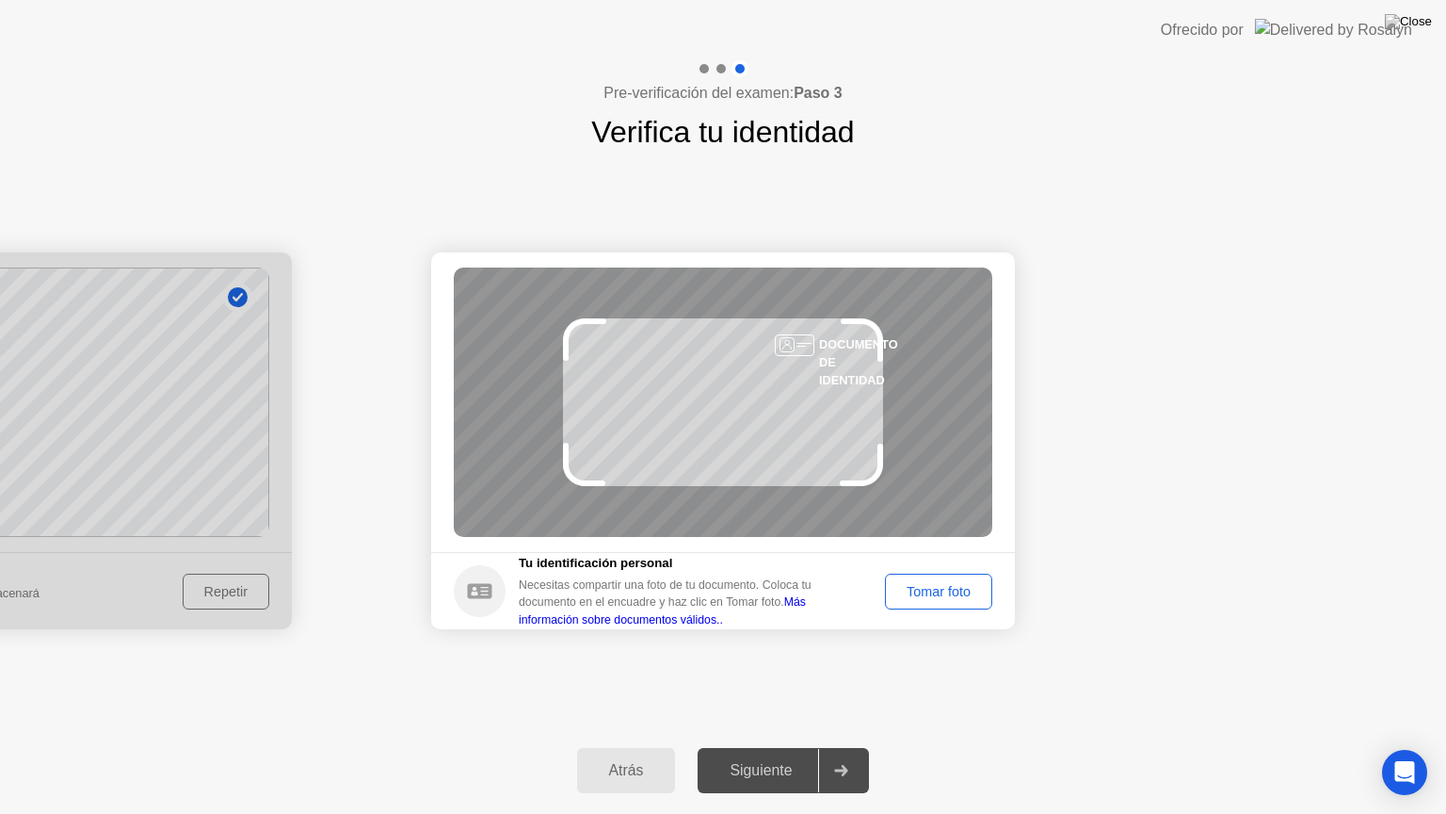
click at [966, 591] on div "Tomar foto" at bounding box center [939, 591] width 94 height 15
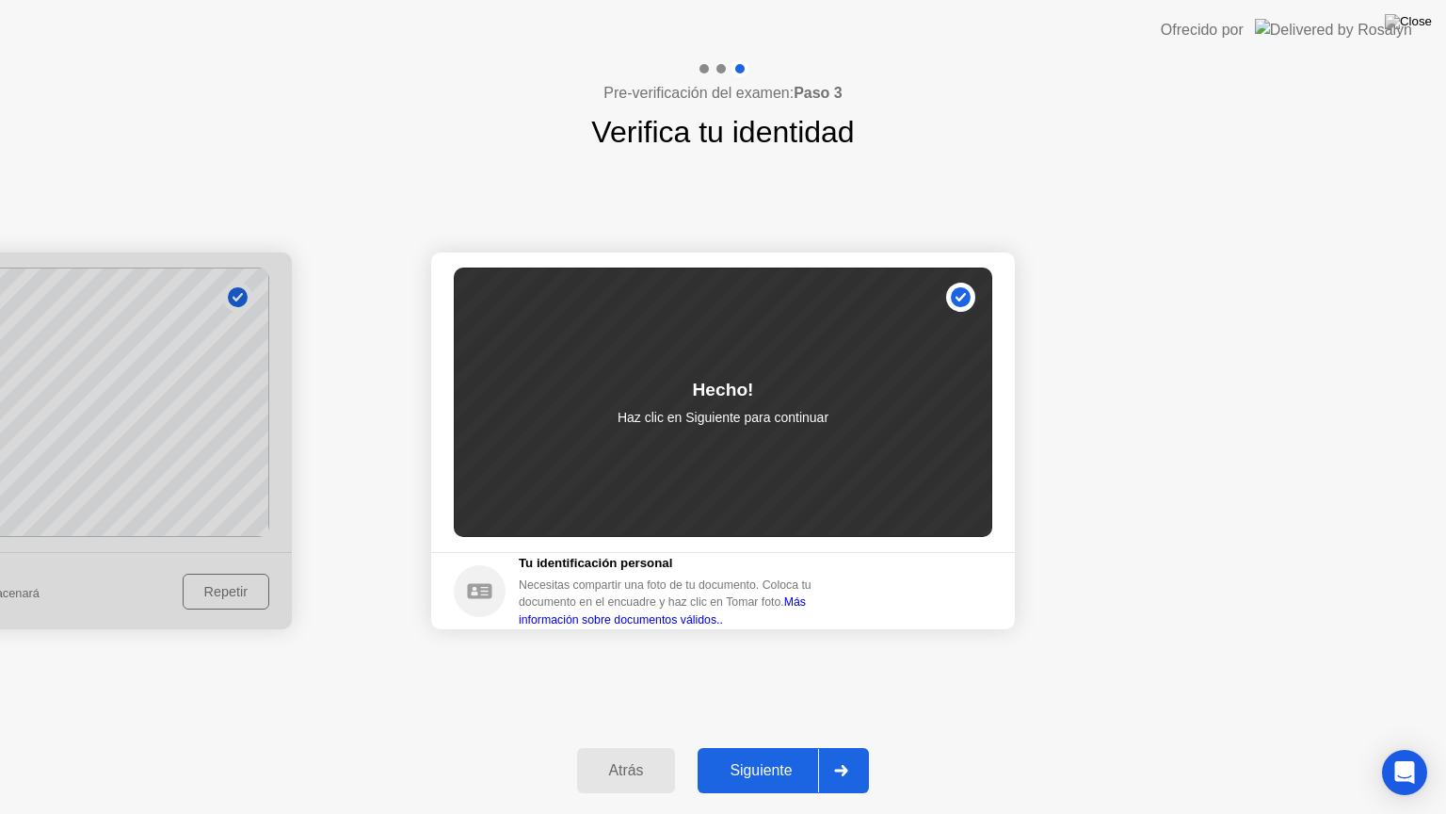
click at [787, 747] on button "Siguiente" at bounding box center [783, 770] width 171 height 45
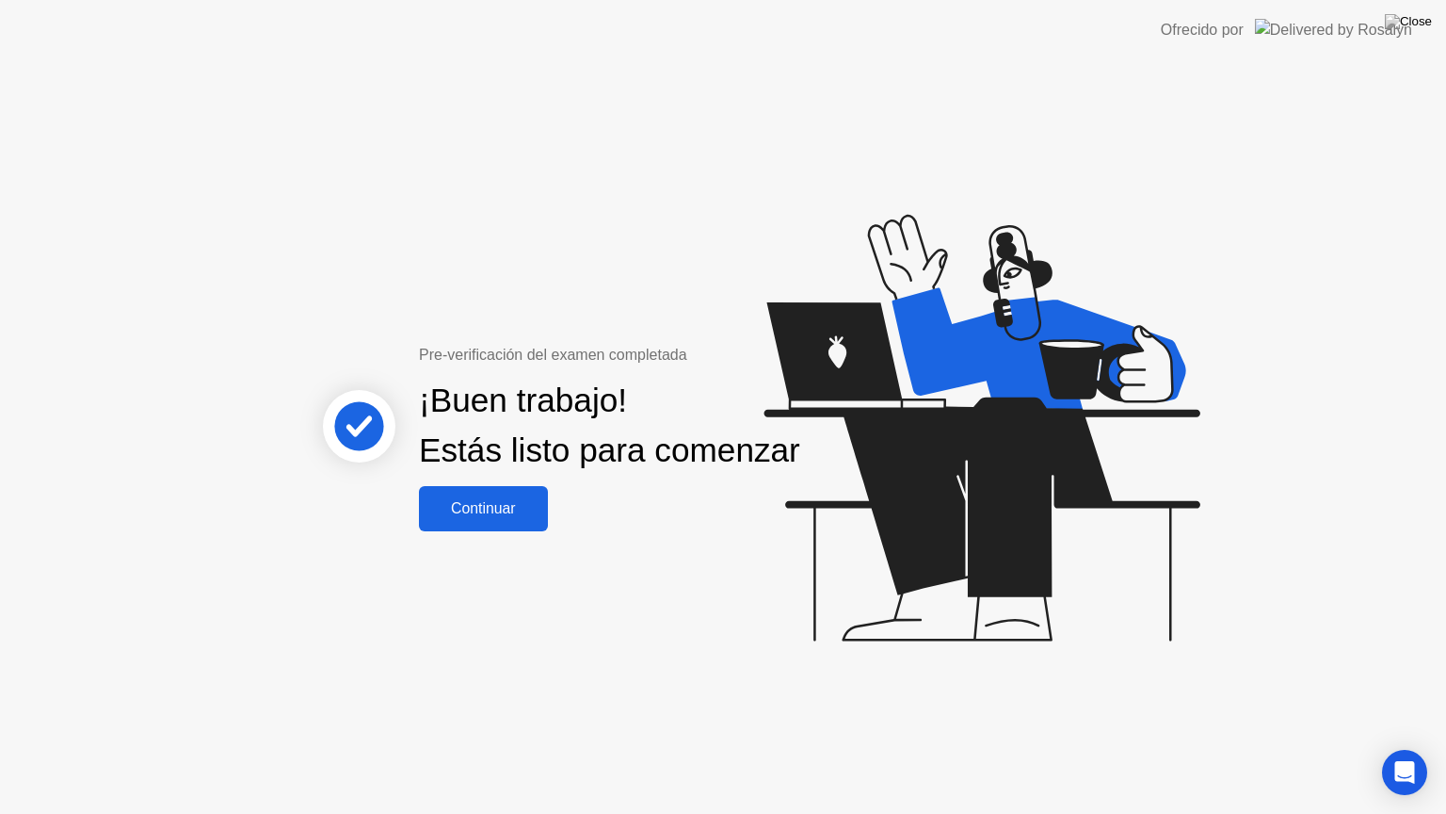
click at [521, 517] on div "Continuar" at bounding box center [484, 508] width 118 height 17
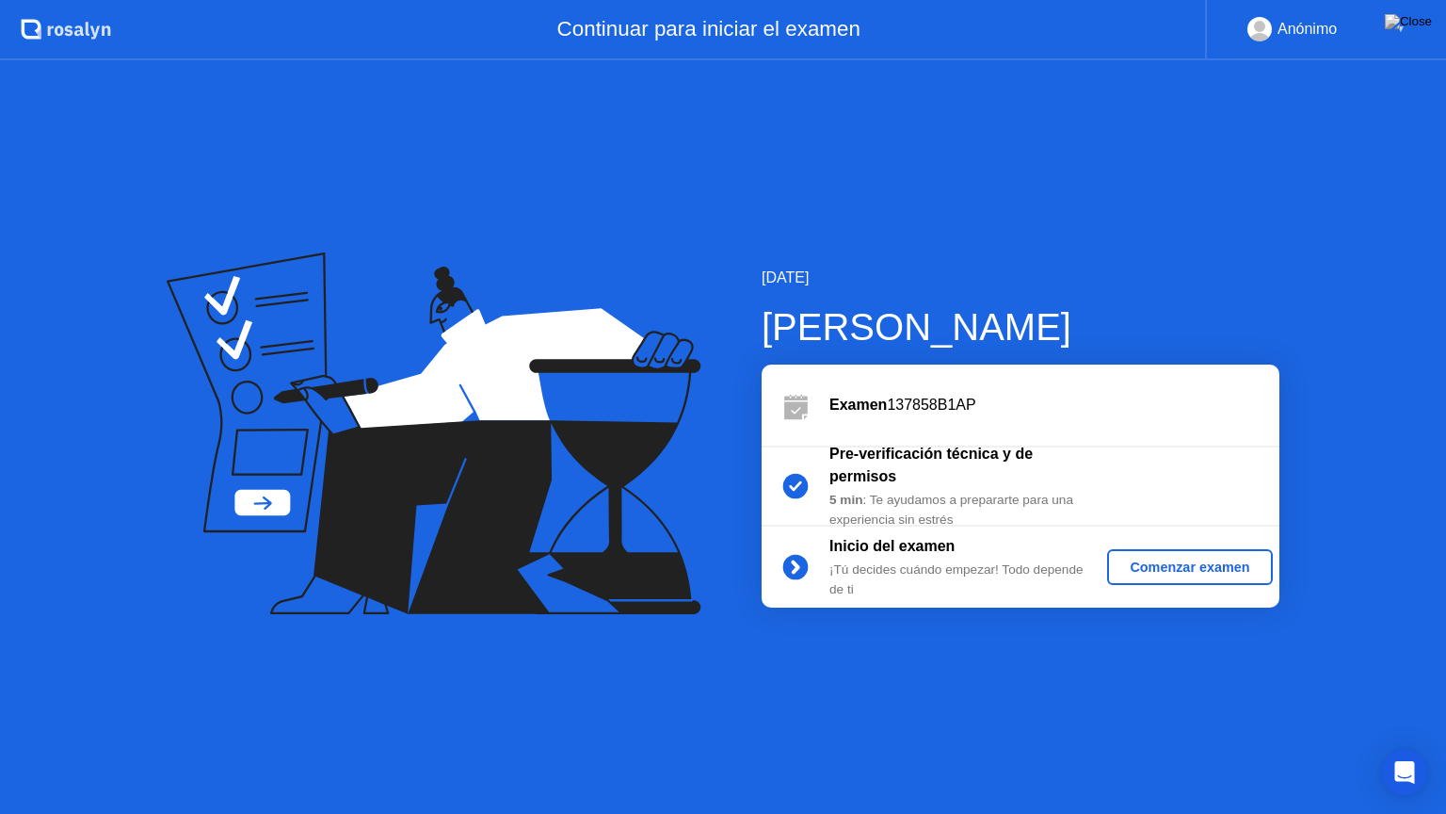
click at [1205, 573] on div "Comenzar examen" at bounding box center [1190, 566] width 150 height 15
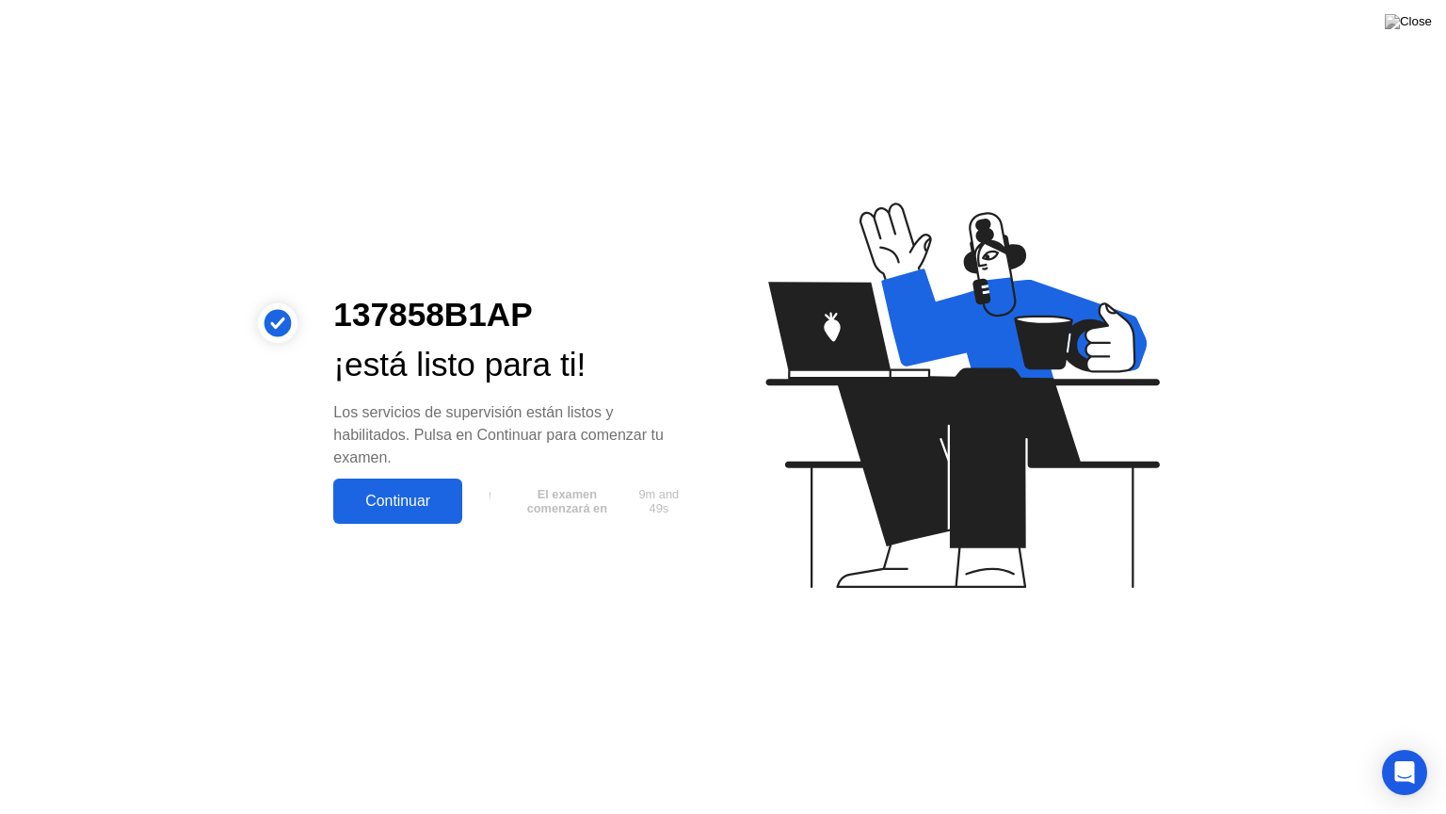
click at [433, 498] on div "Continuar" at bounding box center [398, 500] width 118 height 17
